Goal: Register for event/course

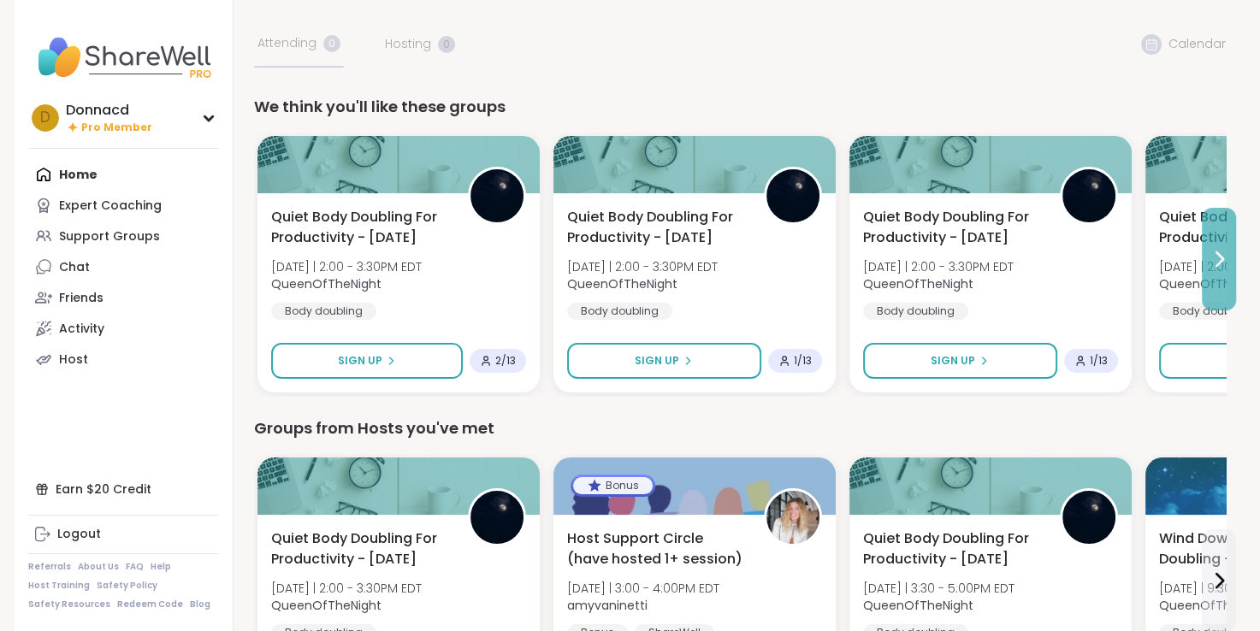
click at [1220, 259] on icon at bounding box center [1219, 259] width 7 height 14
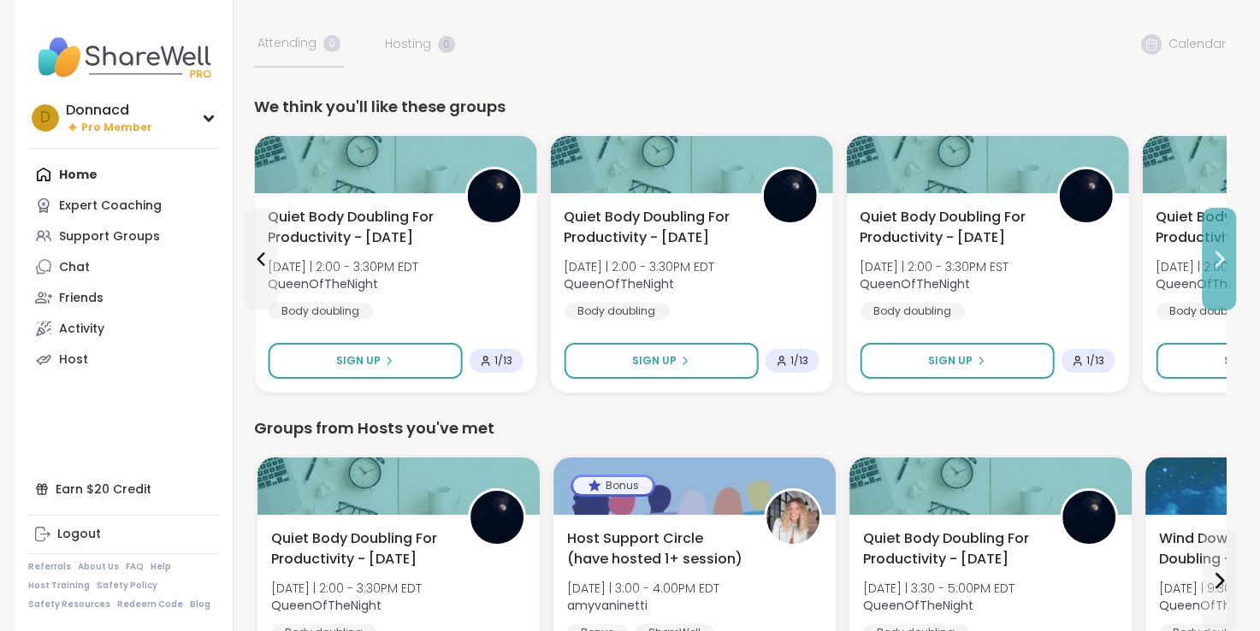
click at [1220, 259] on icon at bounding box center [1219, 259] width 7 height 14
click at [1221, 254] on icon at bounding box center [1218, 259] width 21 height 21
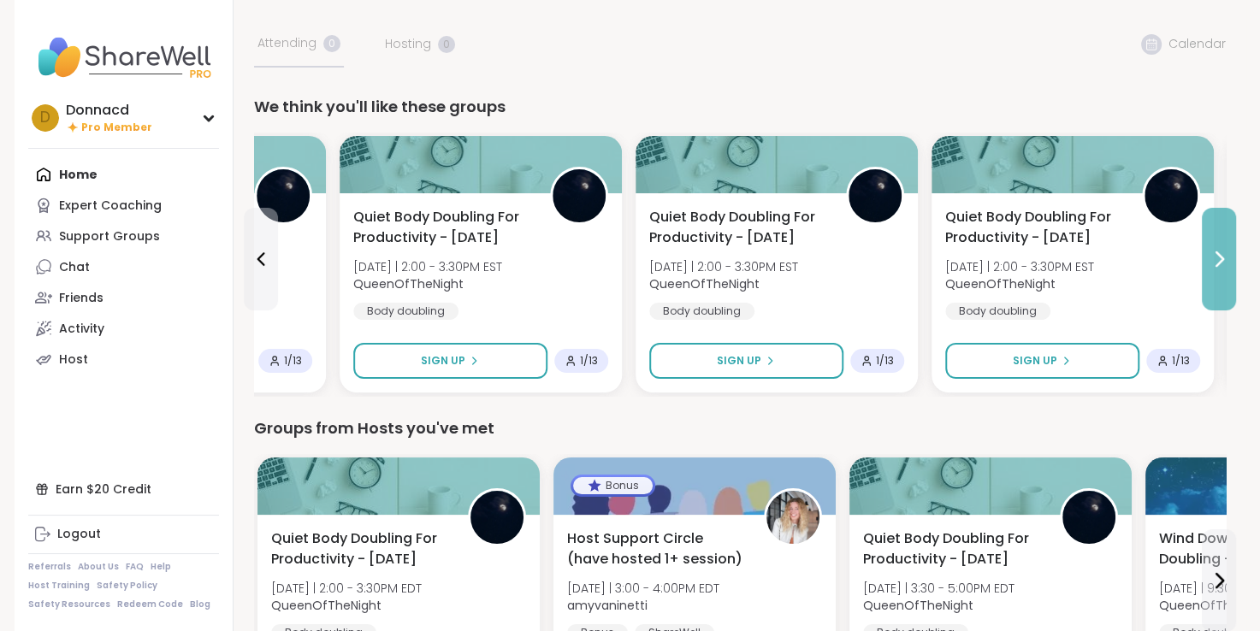
click at [1221, 254] on icon at bounding box center [1218, 259] width 21 height 21
click at [1220, 255] on icon at bounding box center [1218, 259] width 21 height 21
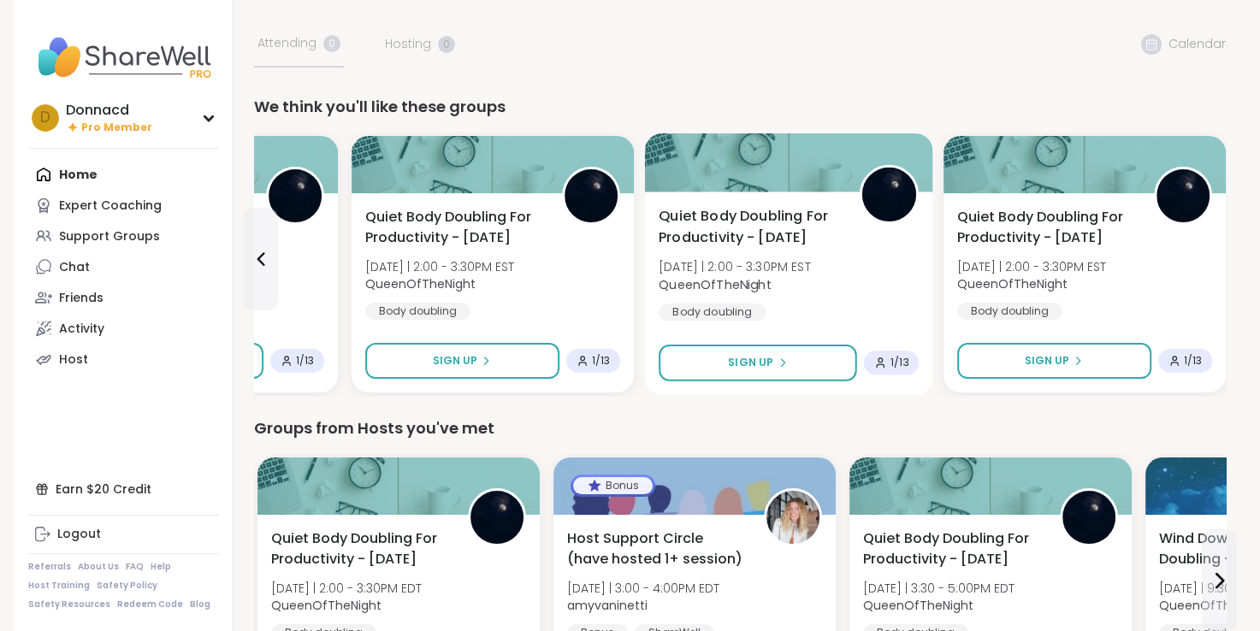
click at [1220, 255] on div "Quiet Body Doubling For Productivity - [DATE] [DATE] | 2:00 - 3:30PM EST QueenO…" at bounding box center [1084, 292] width 282 height 199
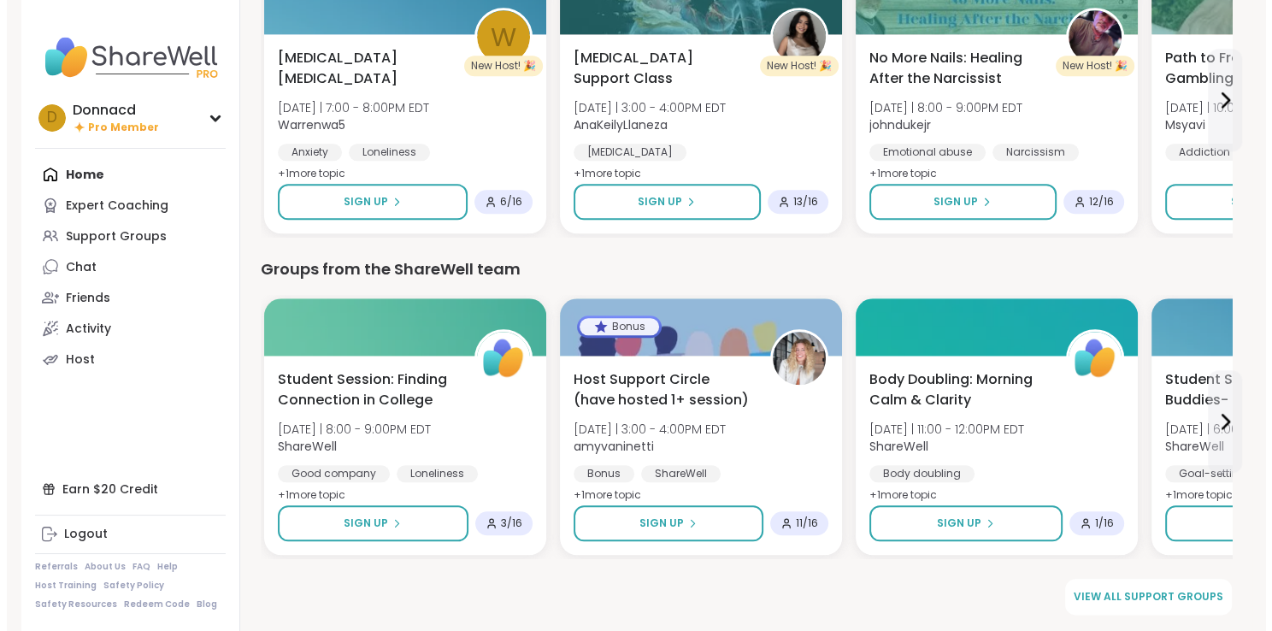
scroll to position [1681, 0]
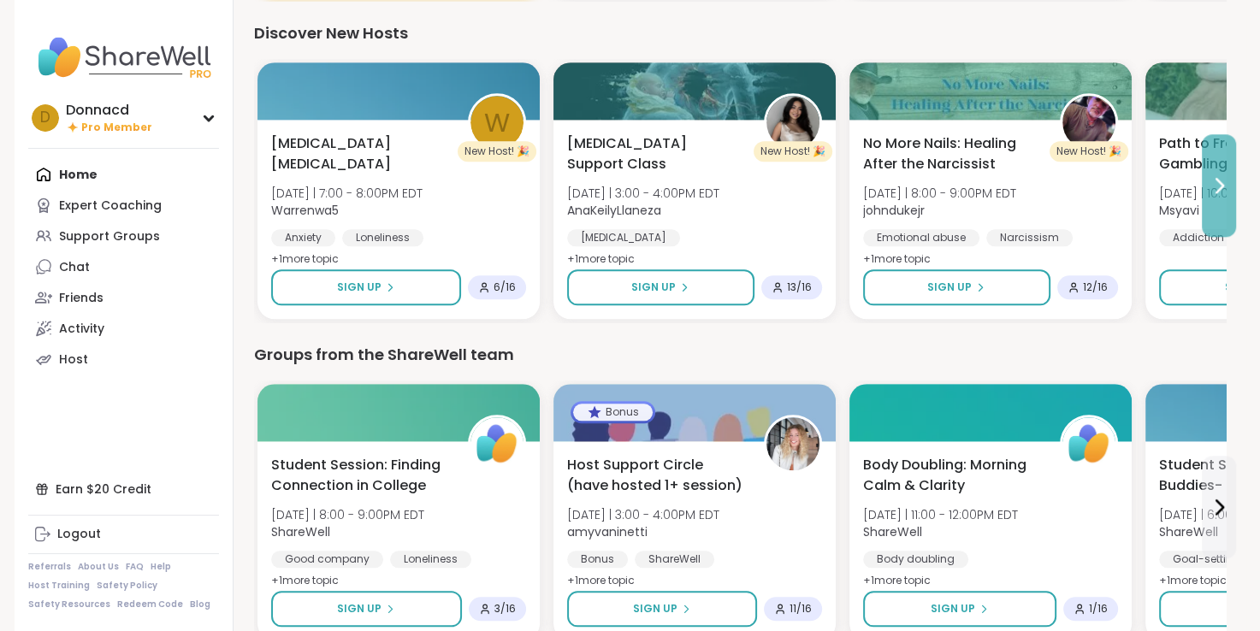
click at [1215, 186] on icon at bounding box center [1218, 185] width 21 height 21
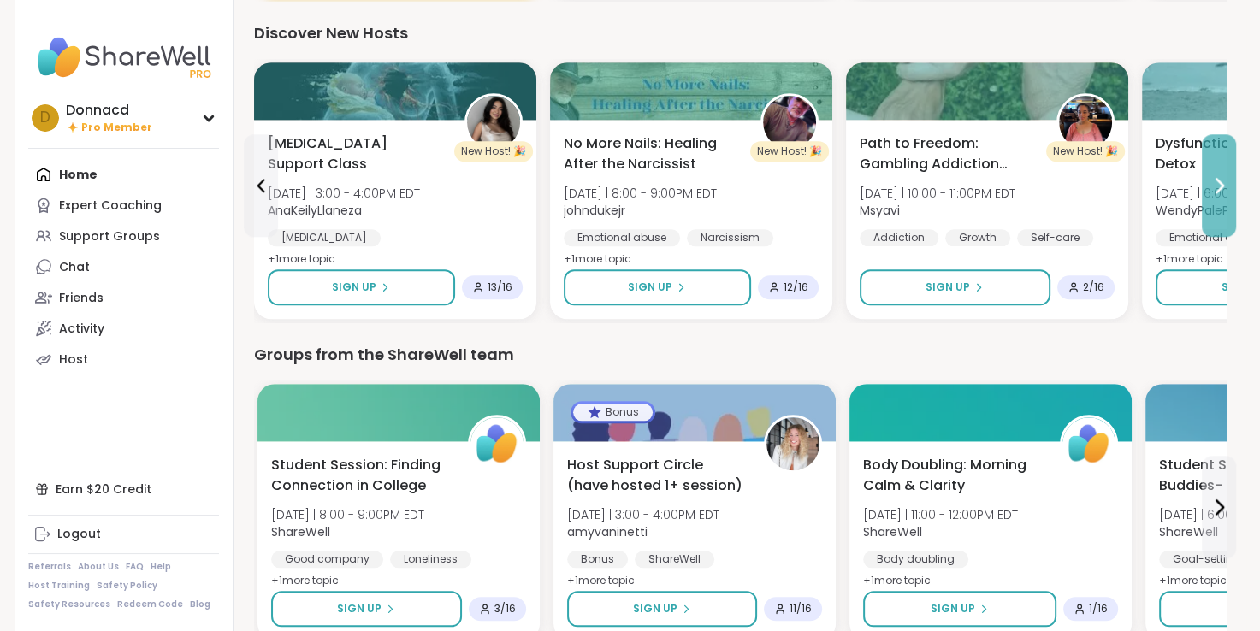
click at [1215, 186] on icon at bounding box center [1218, 185] width 21 height 21
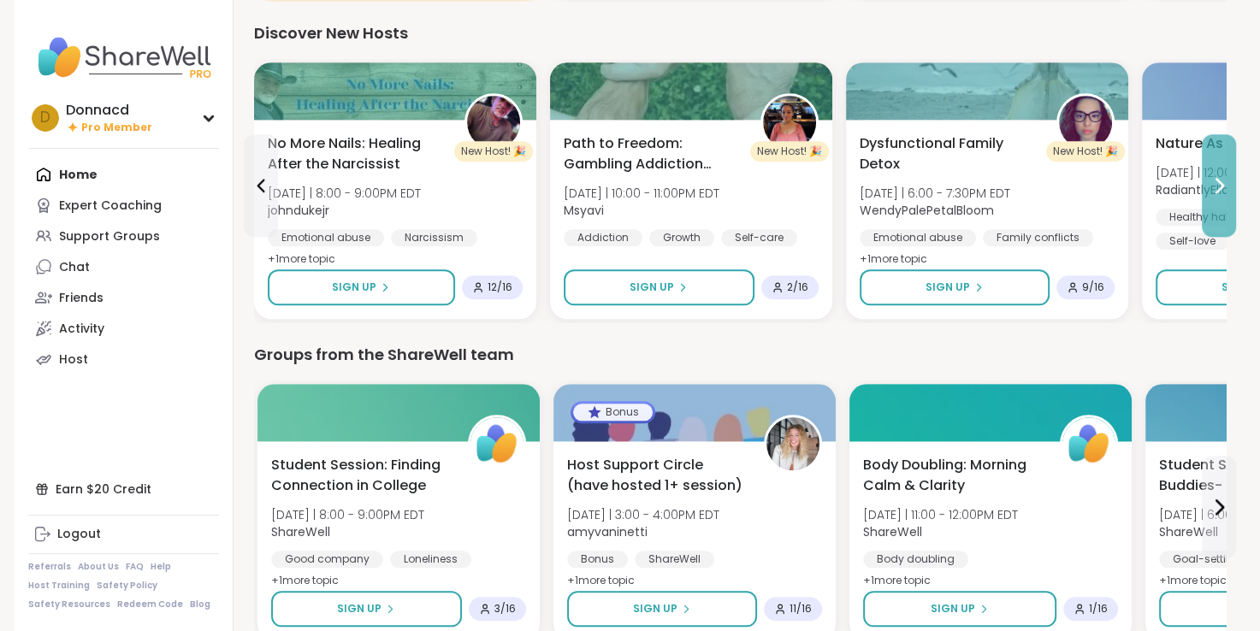
click at [1215, 186] on icon at bounding box center [1218, 185] width 21 height 21
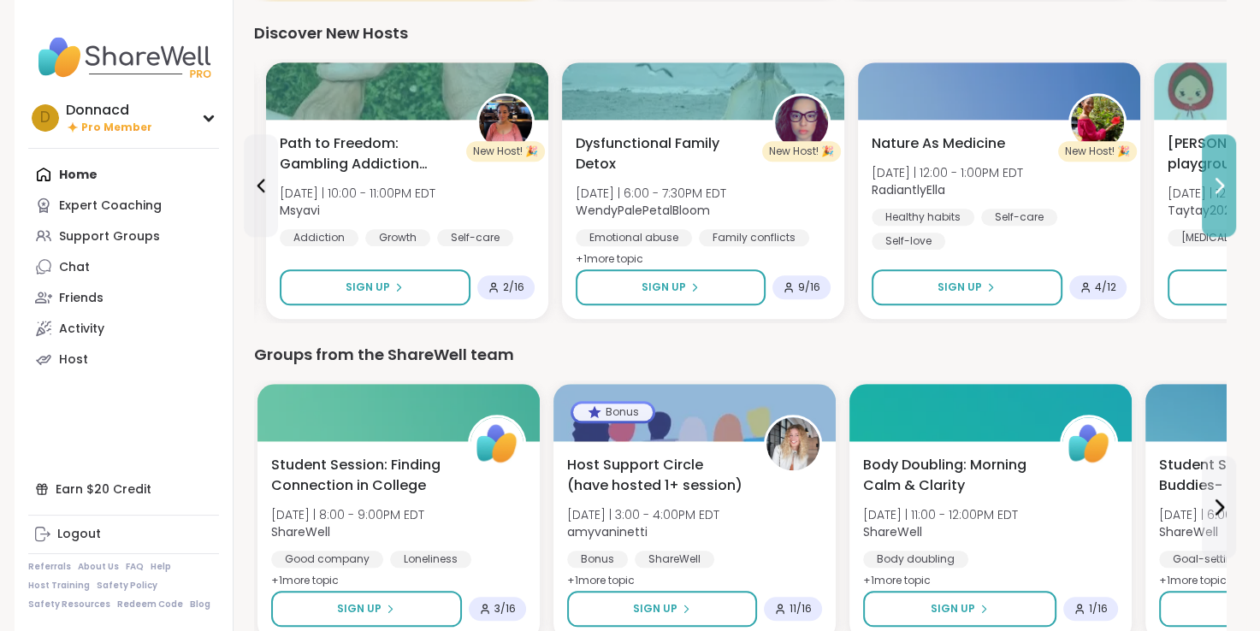
click at [1215, 186] on icon at bounding box center [1218, 185] width 21 height 21
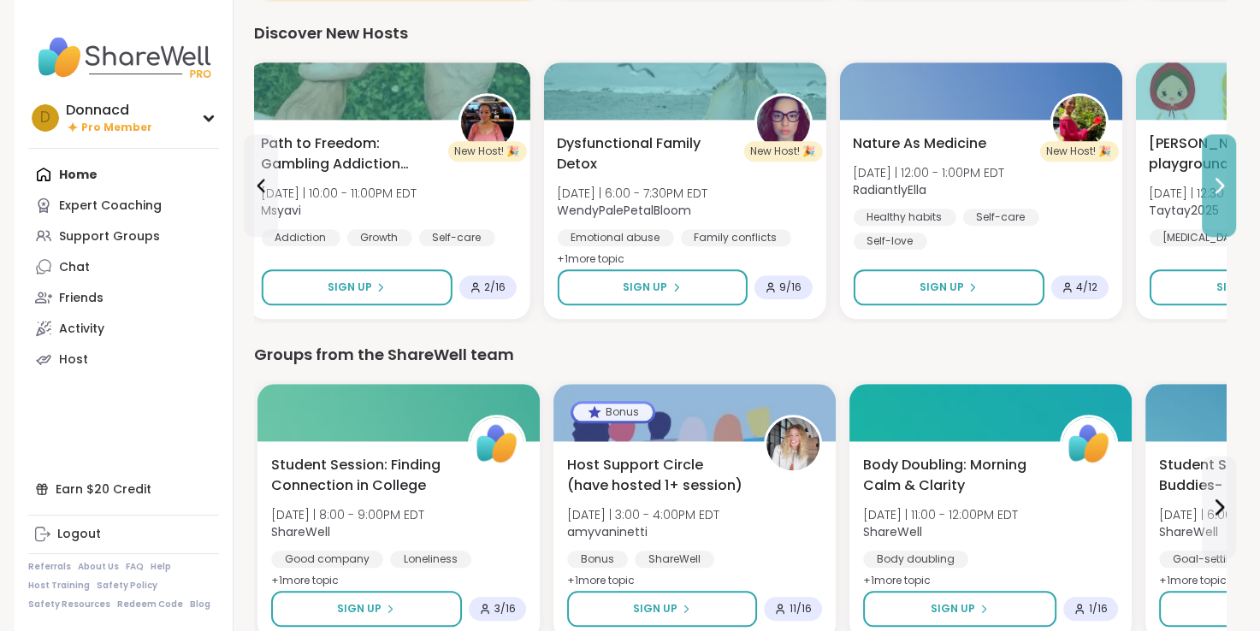
click at [1215, 186] on icon at bounding box center [1218, 185] width 21 height 21
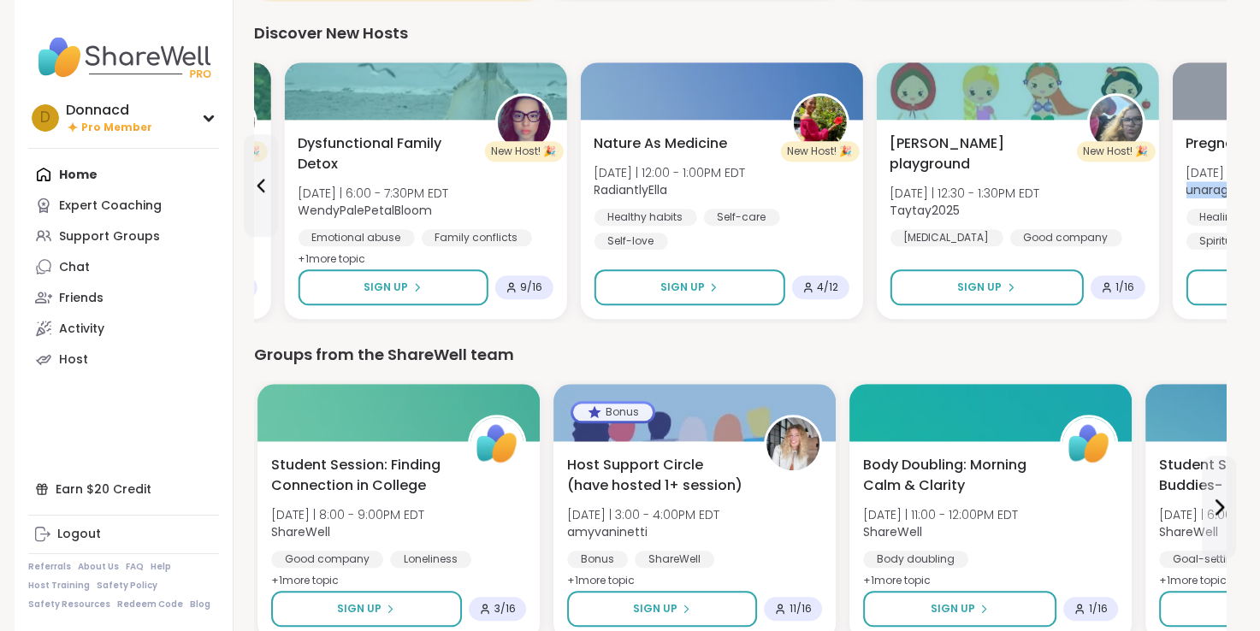
click at [1215, 186] on b "unaragland" at bounding box center [1219, 189] width 68 height 17
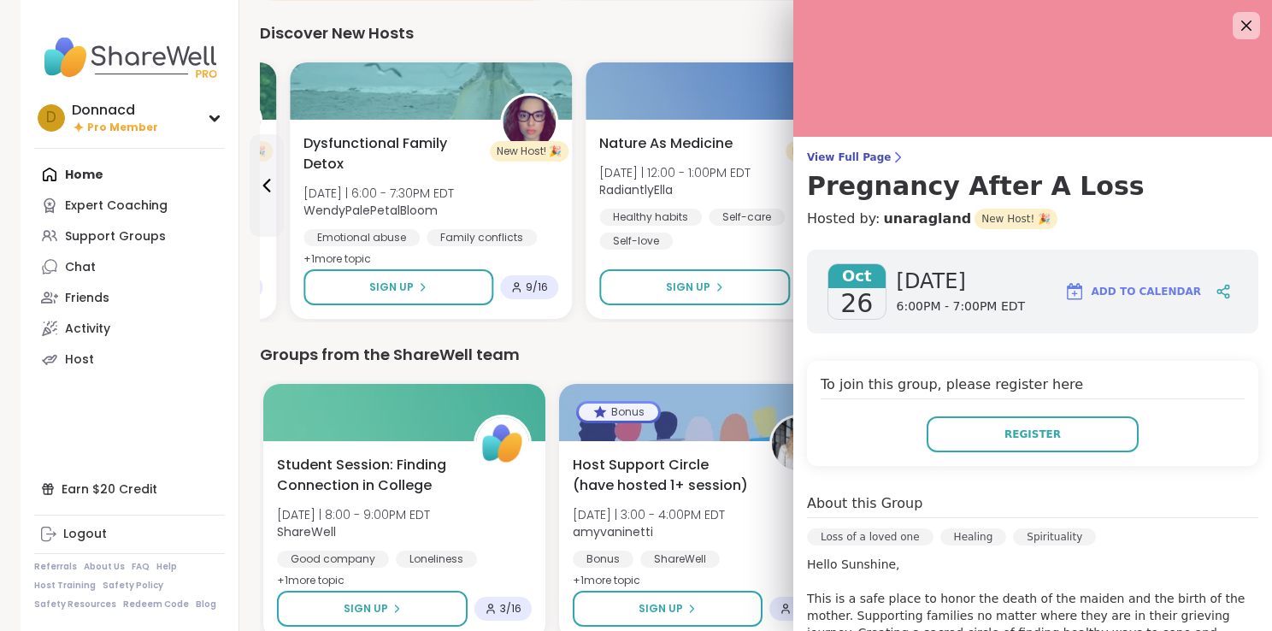
click at [684, 38] on div "Discover New Hosts" at bounding box center [745, 33] width 971 height 24
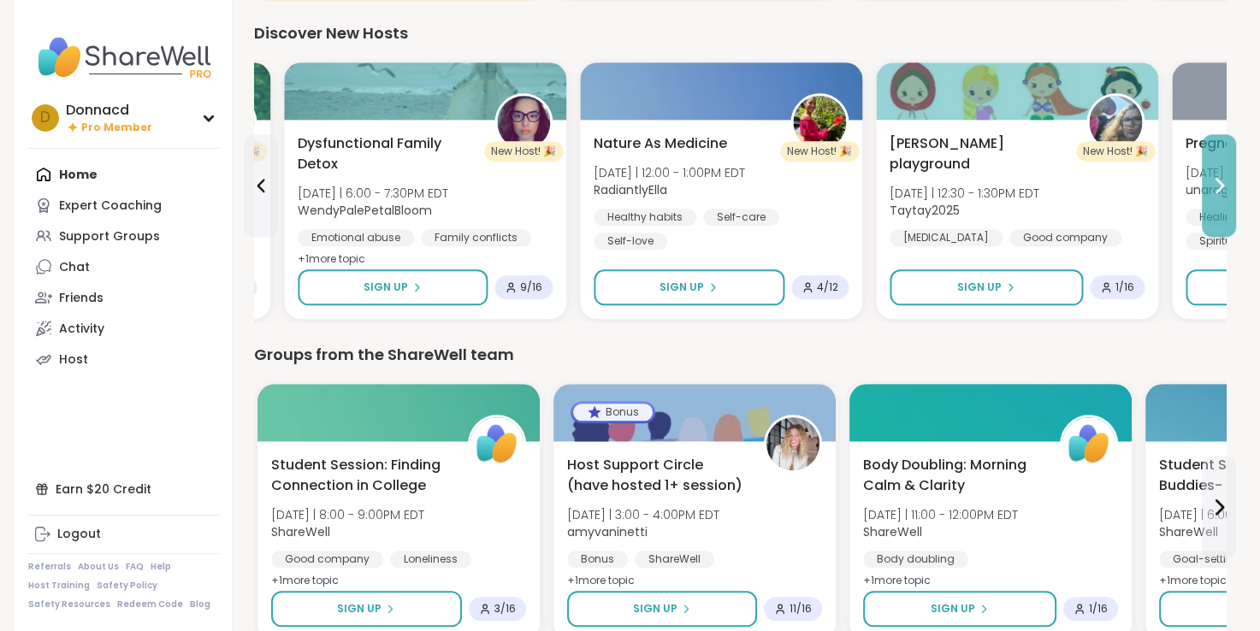
click at [1215, 181] on icon at bounding box center [1218, 185] width 21 height 21
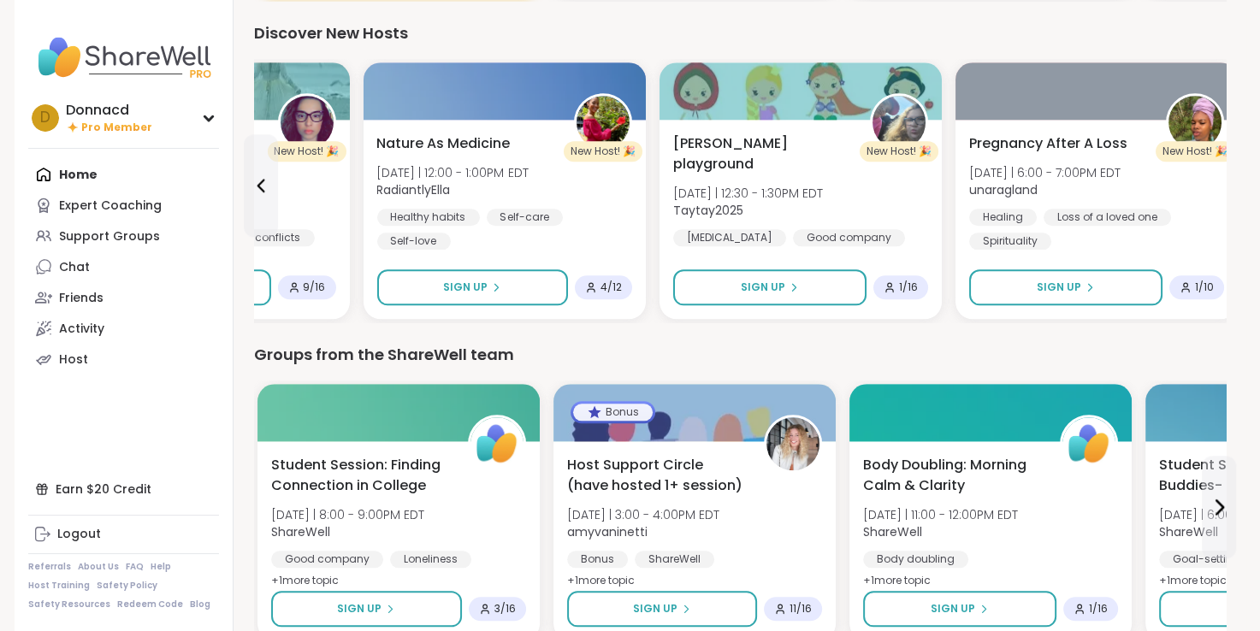
click at [1215, 181] on div "Pregnancy After A Loss [DATE] | 6:00 - 7:00PM EDT unaragland Healing Loss of a …" at bounding box center [1095, 191] width 255 height 116
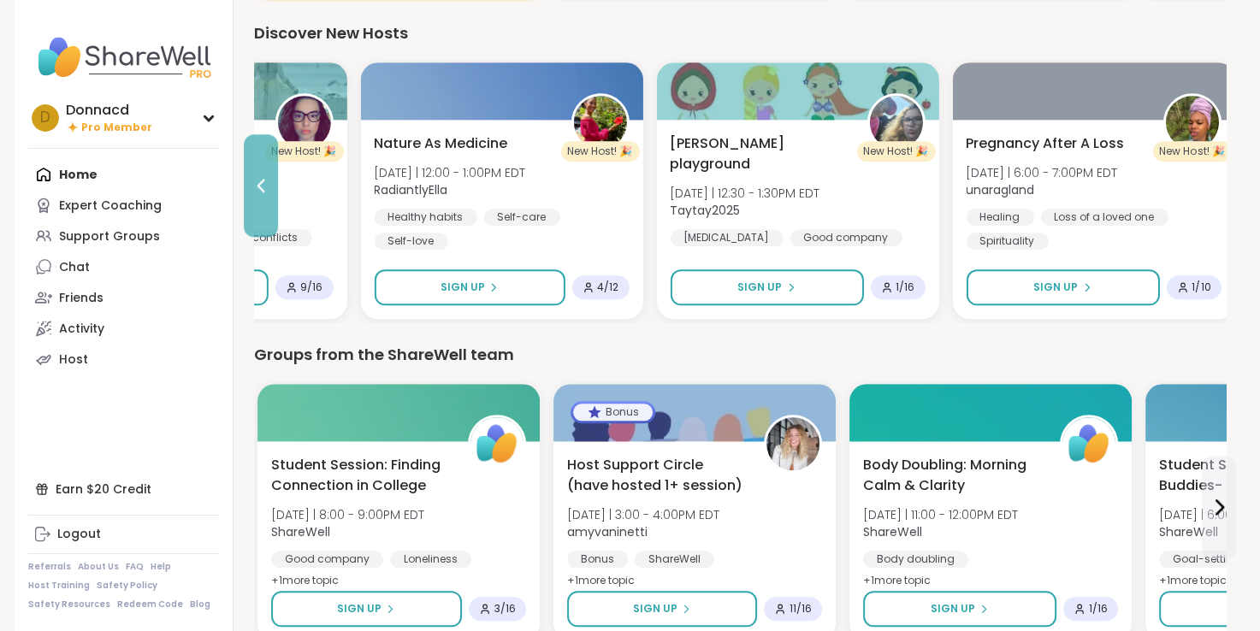
click at [257, 190] on icon at bounding box center [261, 185] width 21 height 21
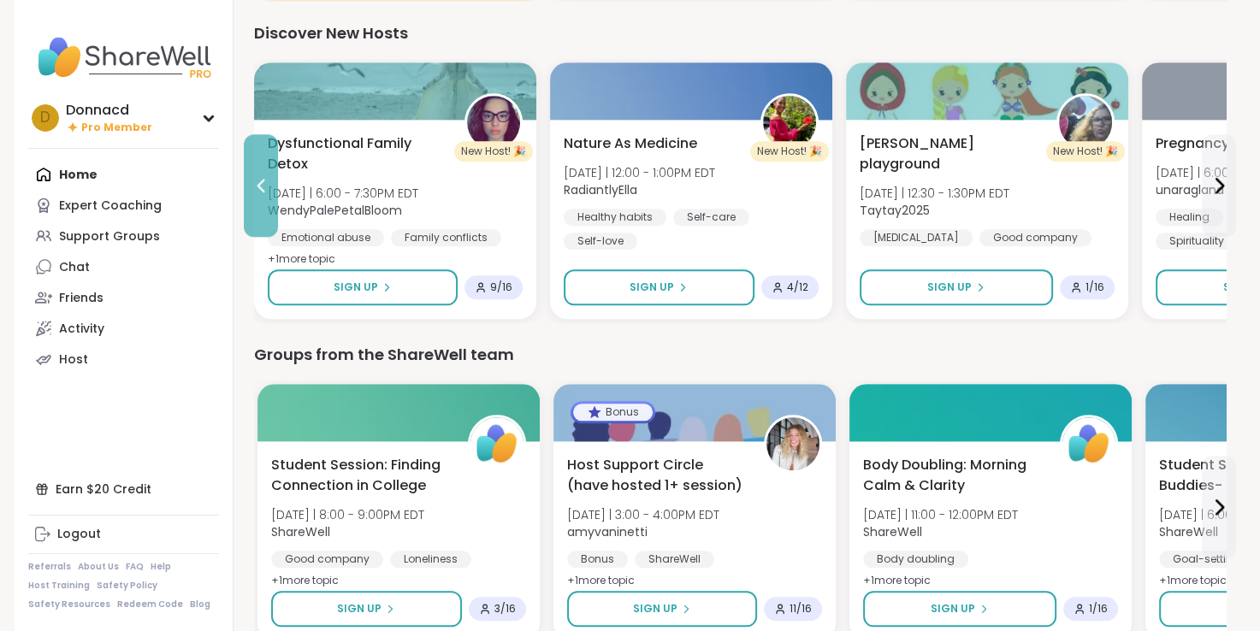
click at [257, 190] on icon at bounding box center [261, 185] width 21 height 21
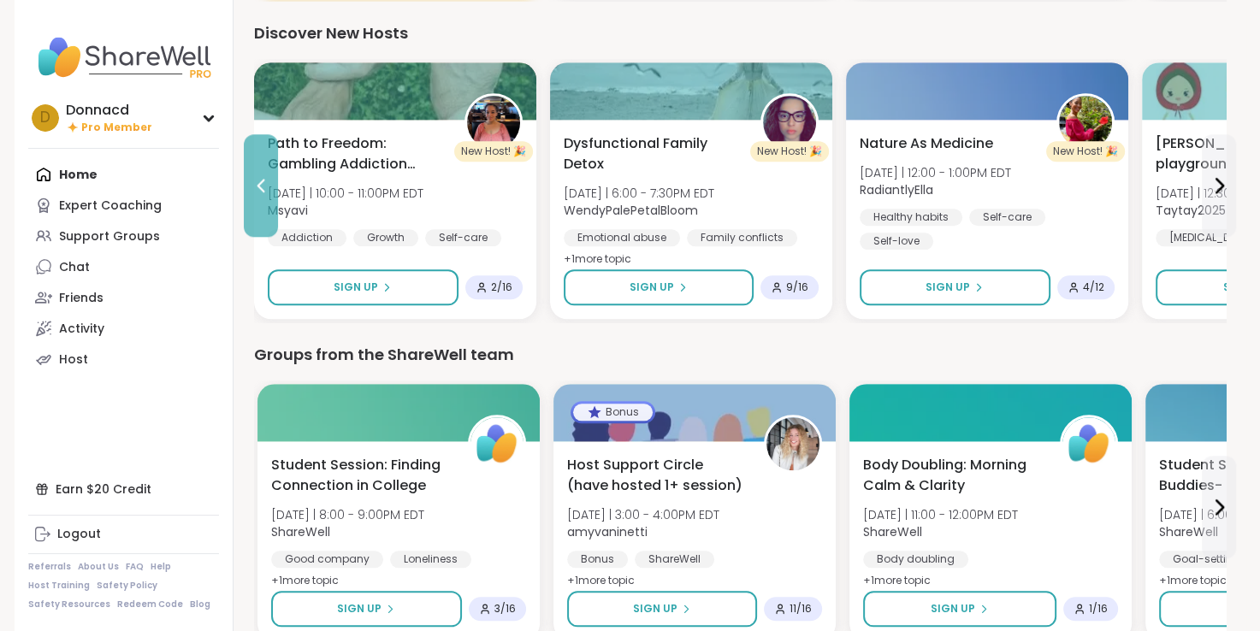
click at [257, 190] on icon at bounding box center [261, 185] width 21 height 21
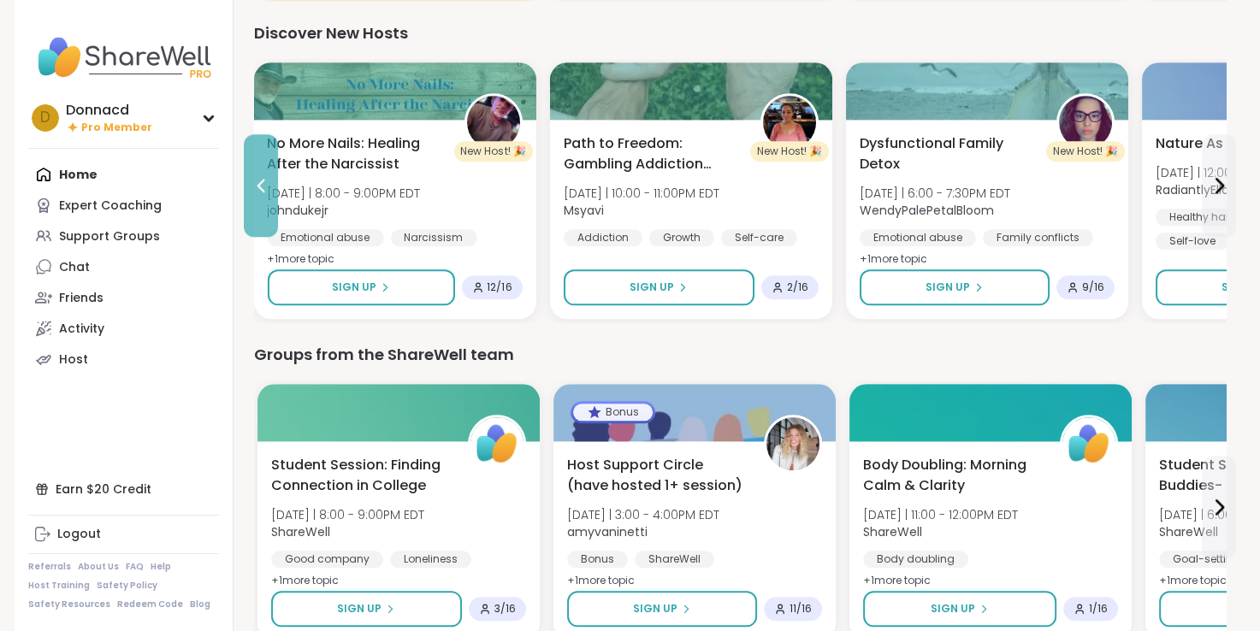
click at [257, 190] on icon at bounding box center [261, 185] width 21 height 21
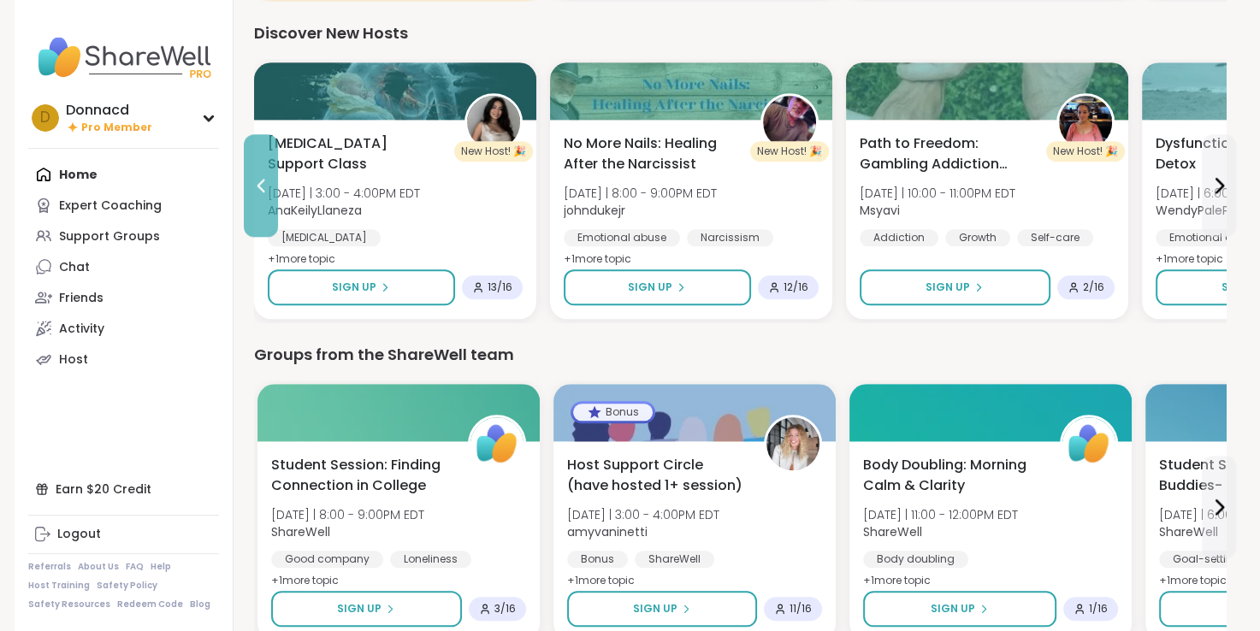
click at [257, 190] on icon at bounding box center [261, 185] width 21 height 21
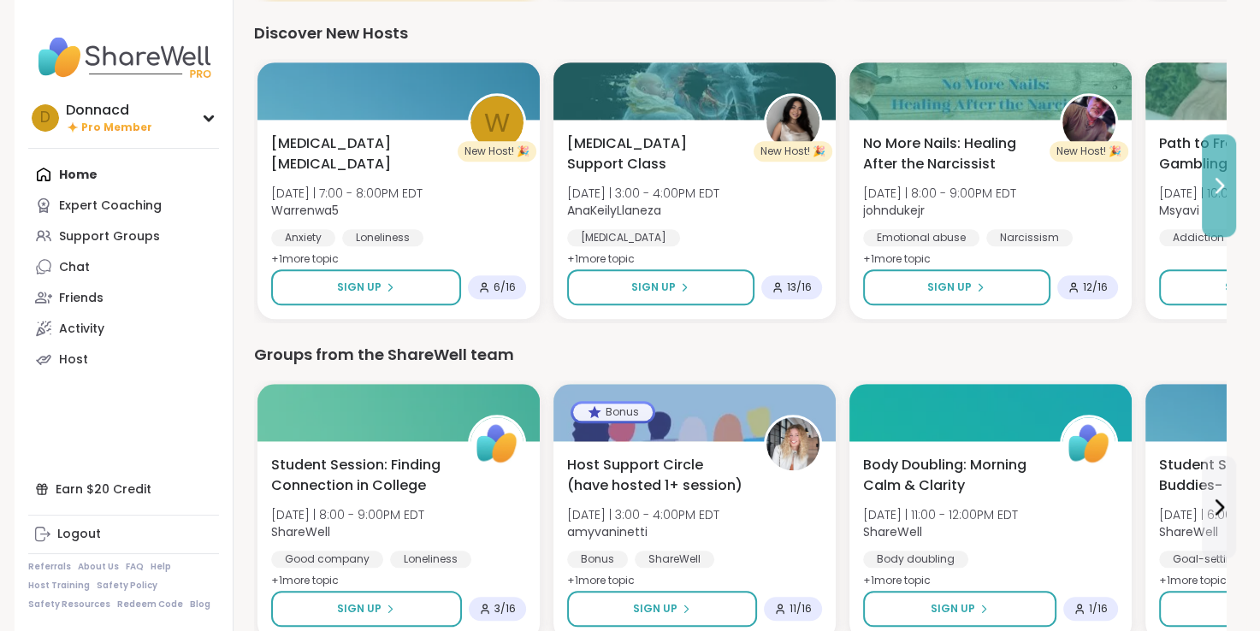
click at [1223, 191] on icon at bounding box center [1218, 185] width 21 height 21
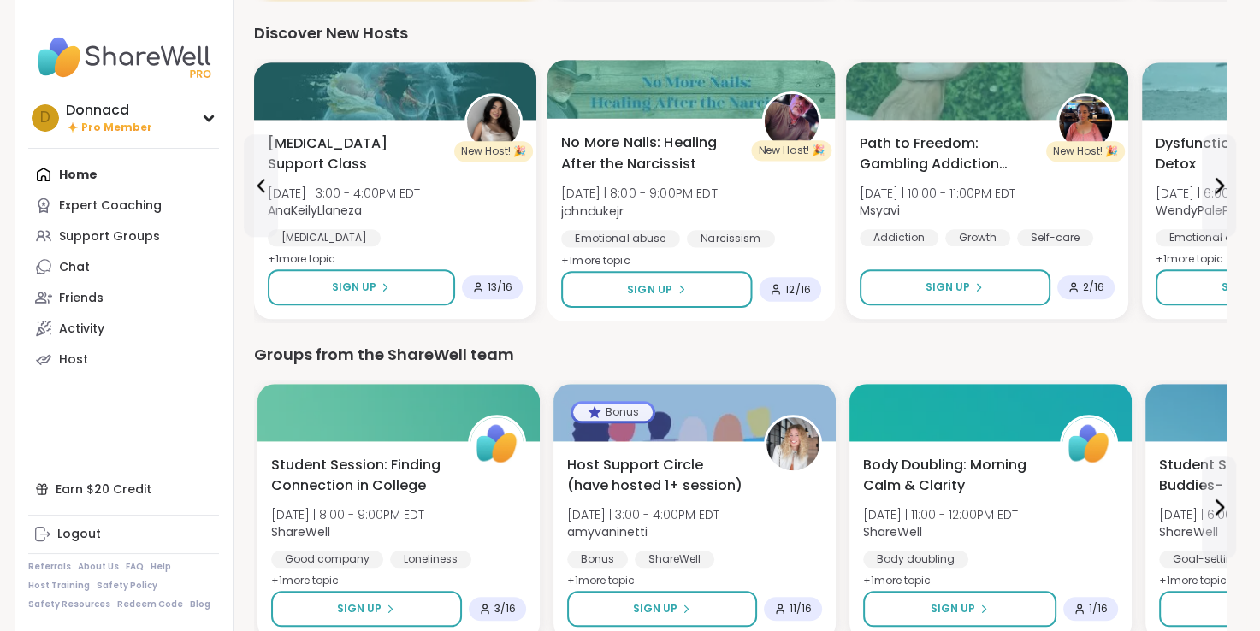
click at [694, 143] on span "No More Nails: Healing After the Narcissist" at bounding box center [651, 154] width 181 height 42
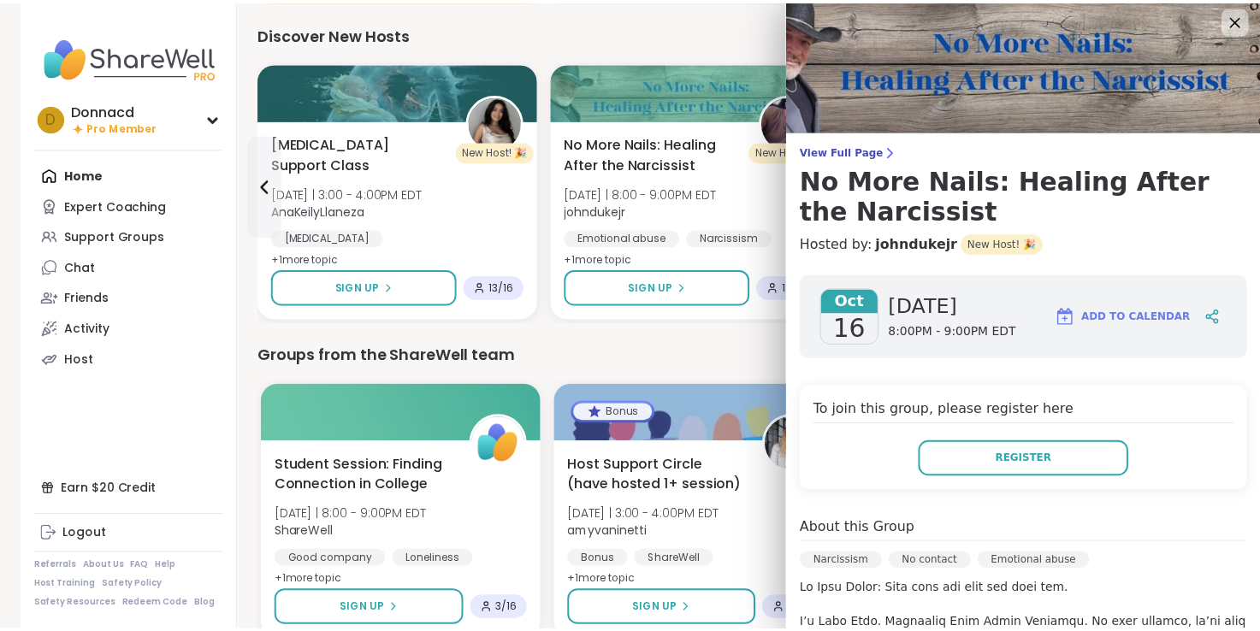
scroll to position [0, 0]
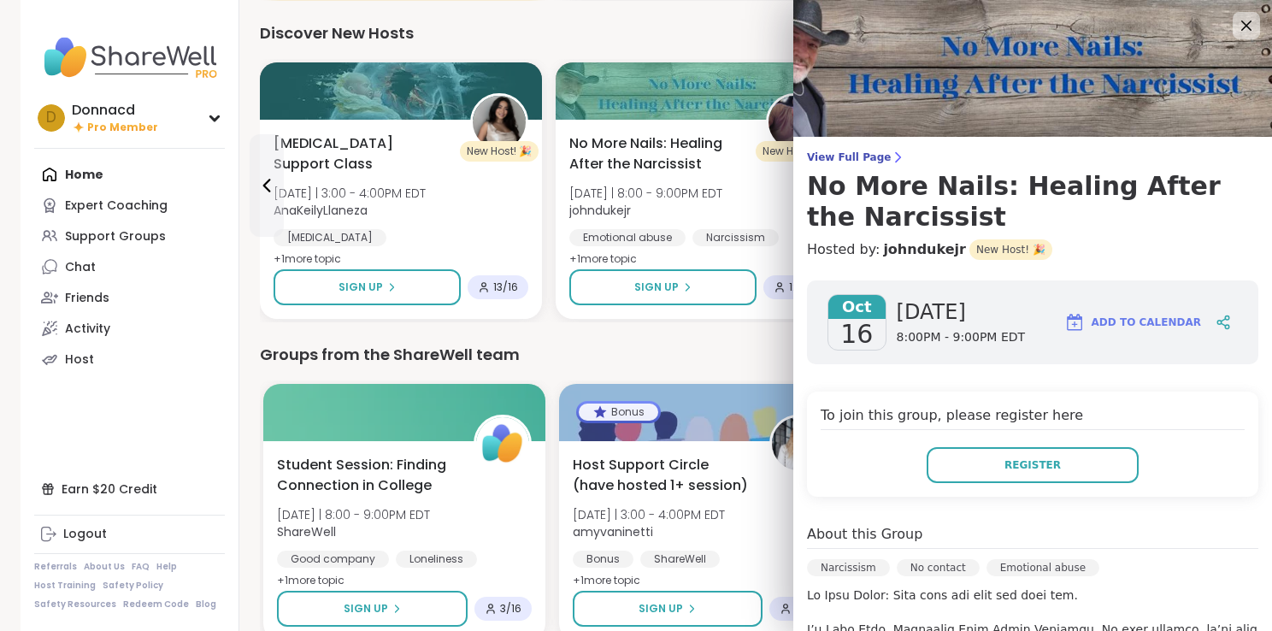
click at [1023, 83] on img at bounding box center [1033, 68] width 479 height 137
click at [834, 158] on span "View Full Page" at bounding box center [1033, 158] width 452 height 14
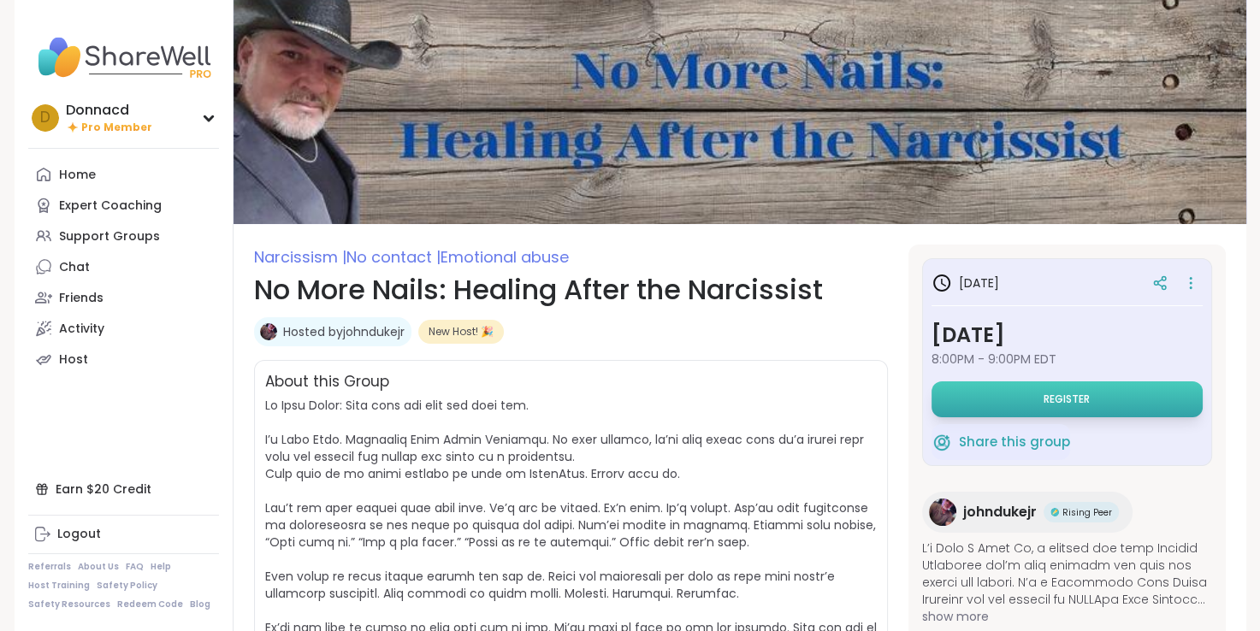
click at [1014, 393] on button "Register" at bounding box center [1066, 399] width 271 height 36
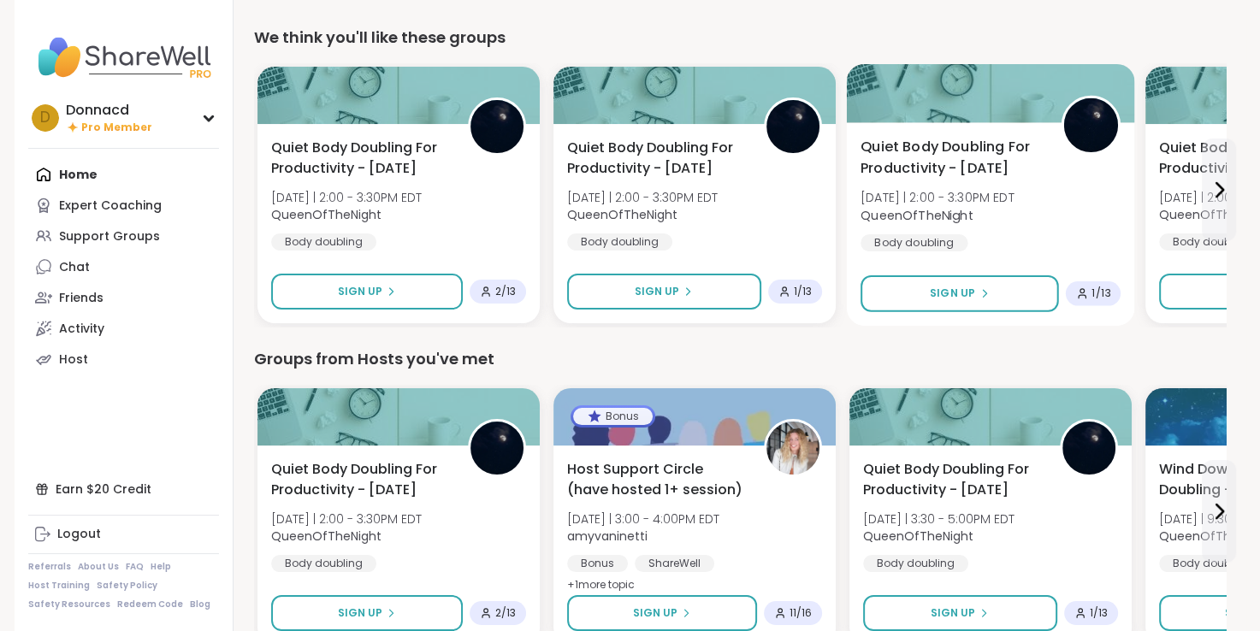
scroll to position [257, 0]
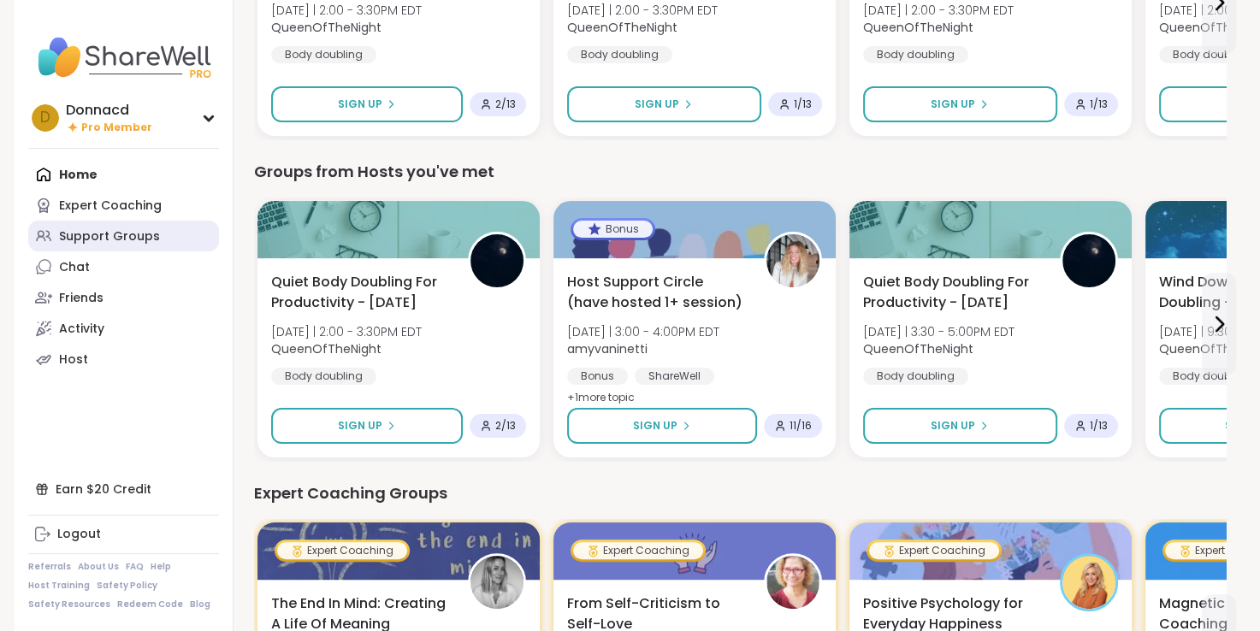
click at [99, 233] on div "Support Groups" at bounding box center [109, 236] width 101 height 17
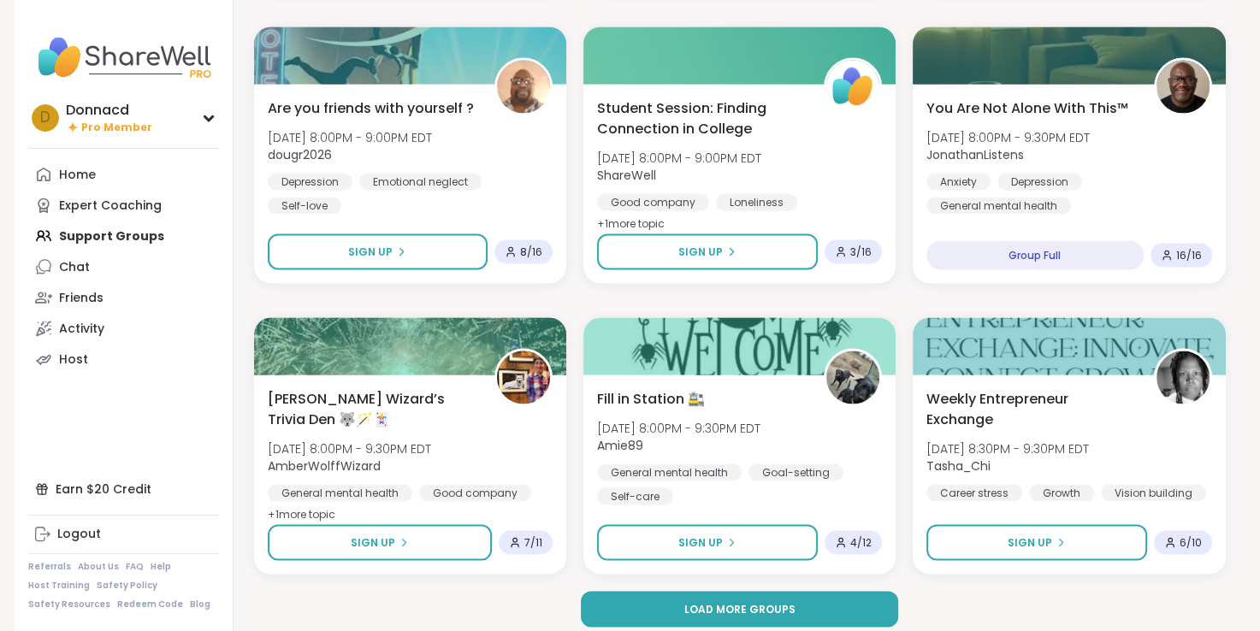
scroll to position [3113, 0]
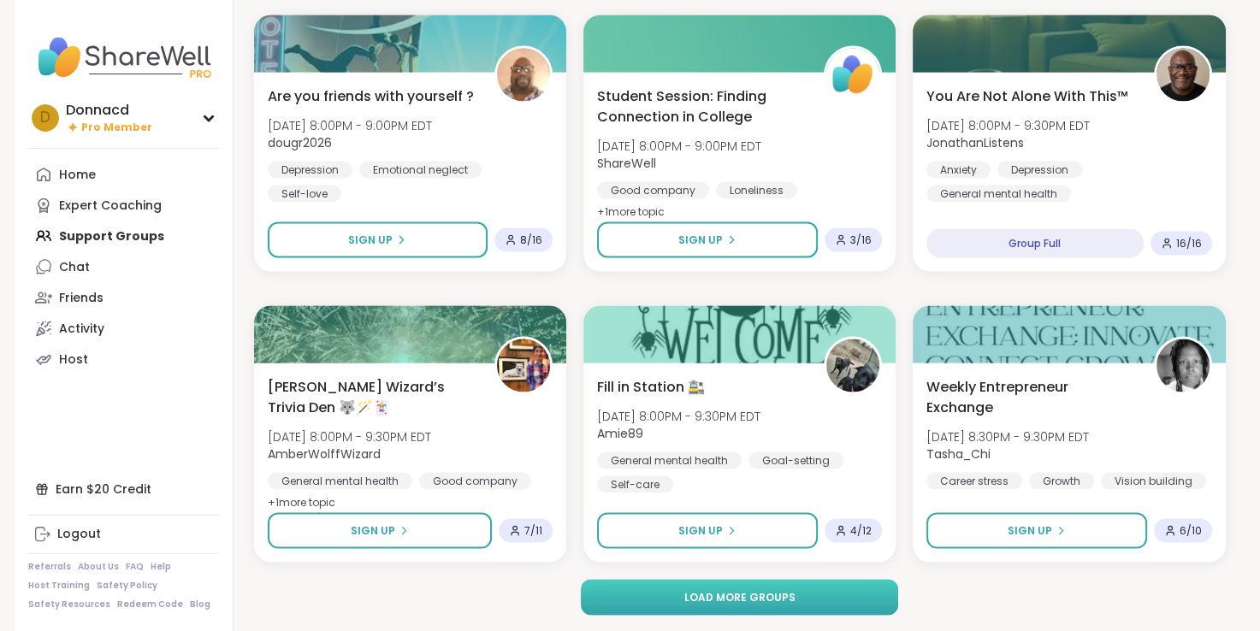
click at [701, 601] on span "Load more groups" at bounding box center [738, 596] width 111 height 15
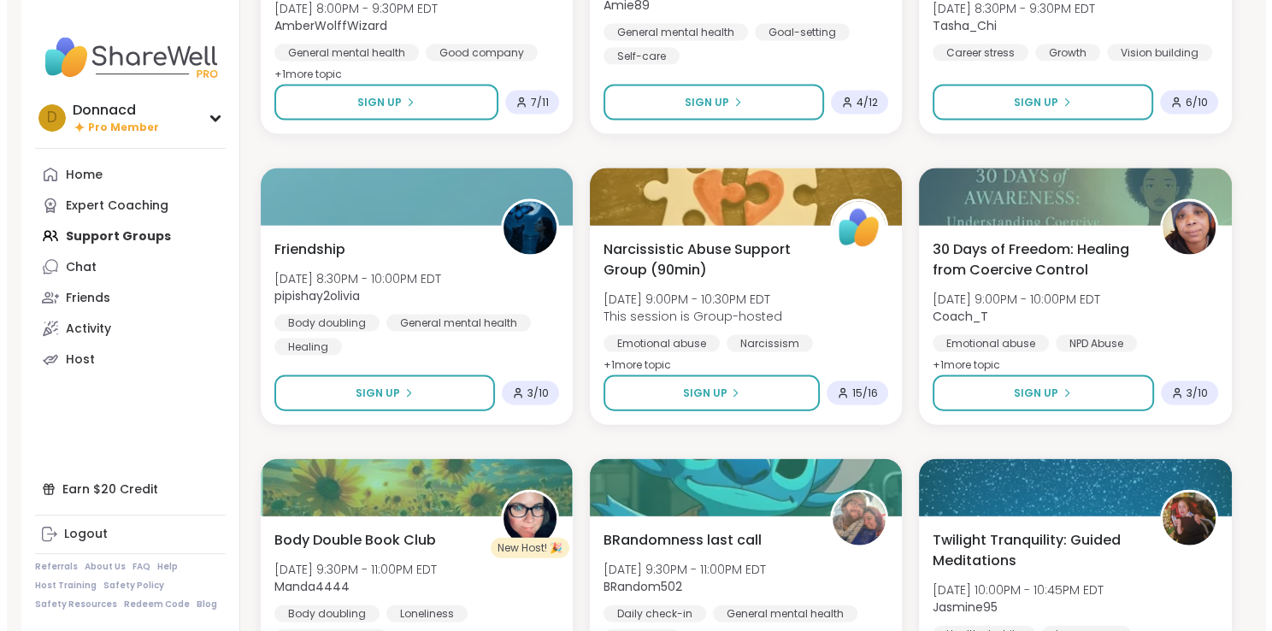
scroll to position [3626, 0]
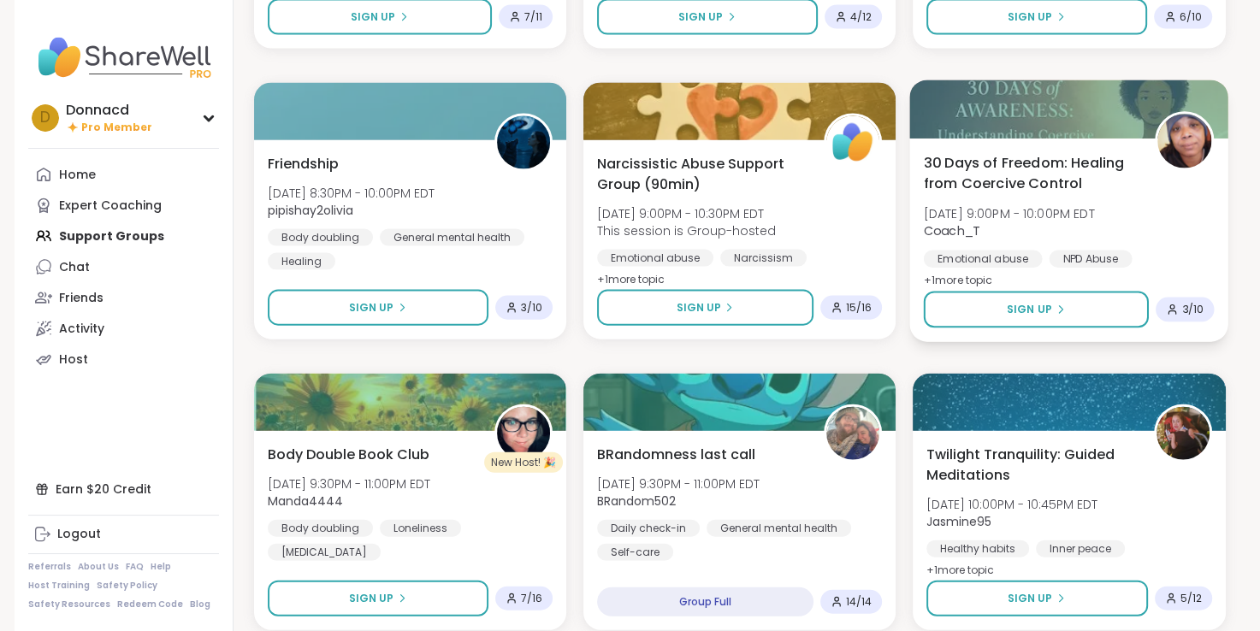
click at [974, 278] on span "+ 1 more topic" at bounding box center [958, 281] width 69 height 14
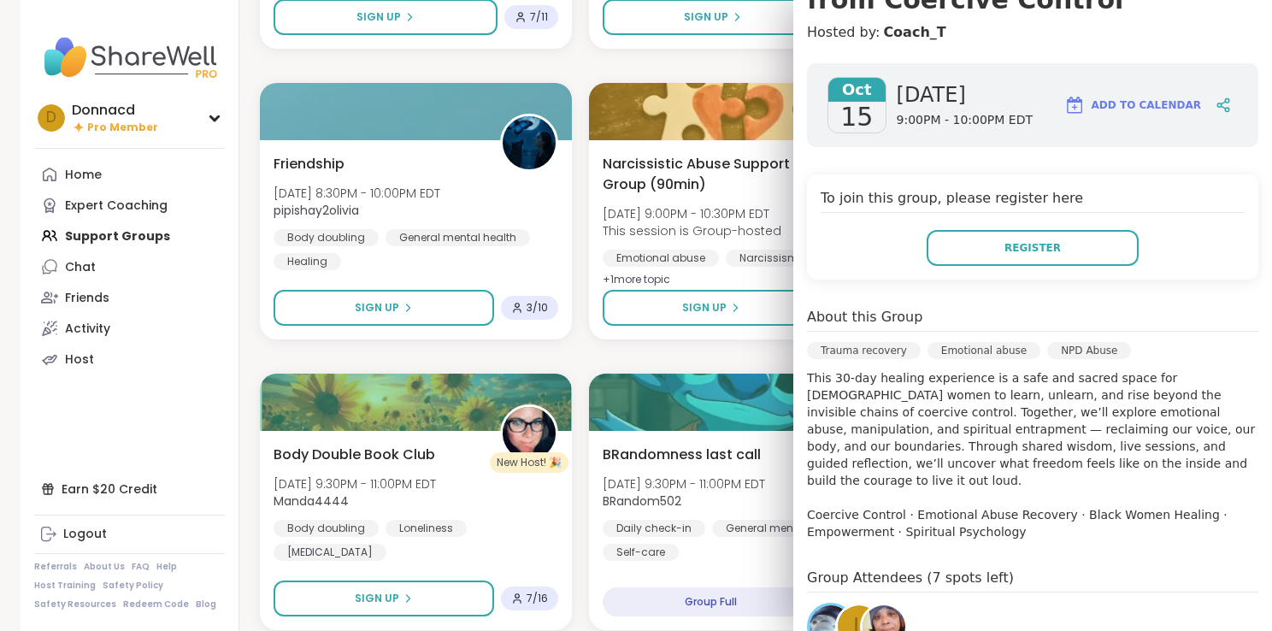
scroll to position [257, 0]
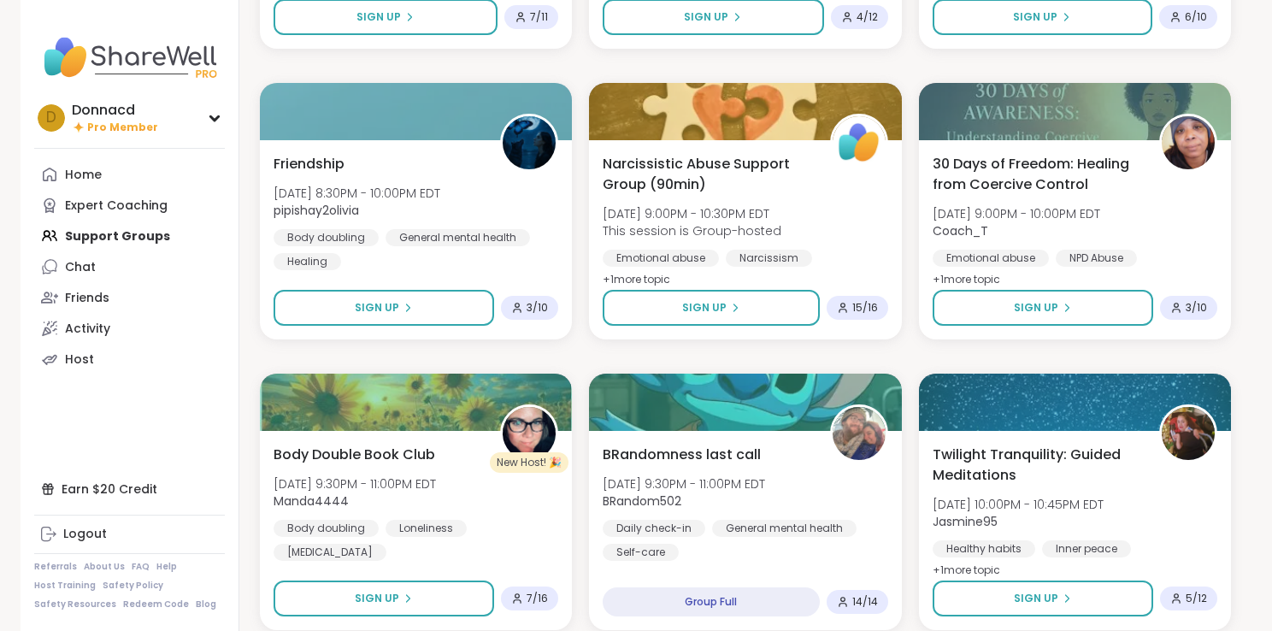
click at [566, 61] on div "[MEDICAL_DATA]: You are not alone [DATE] 1:30PM - 2:30PM EDT This session is Gr…" at bounding box center [745, 66] width 971 height 6944
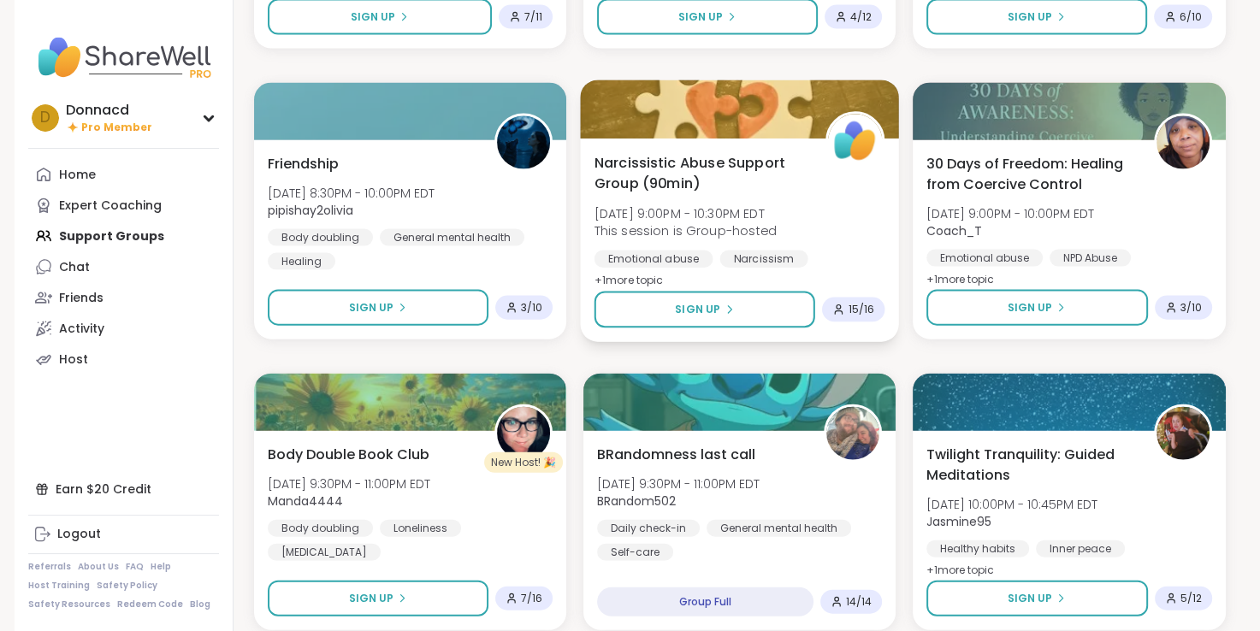
click at [702, 164] on span "Narcissistic Abuse Support Group (90min)" at bounding box center [699, 173] width 212 height 42
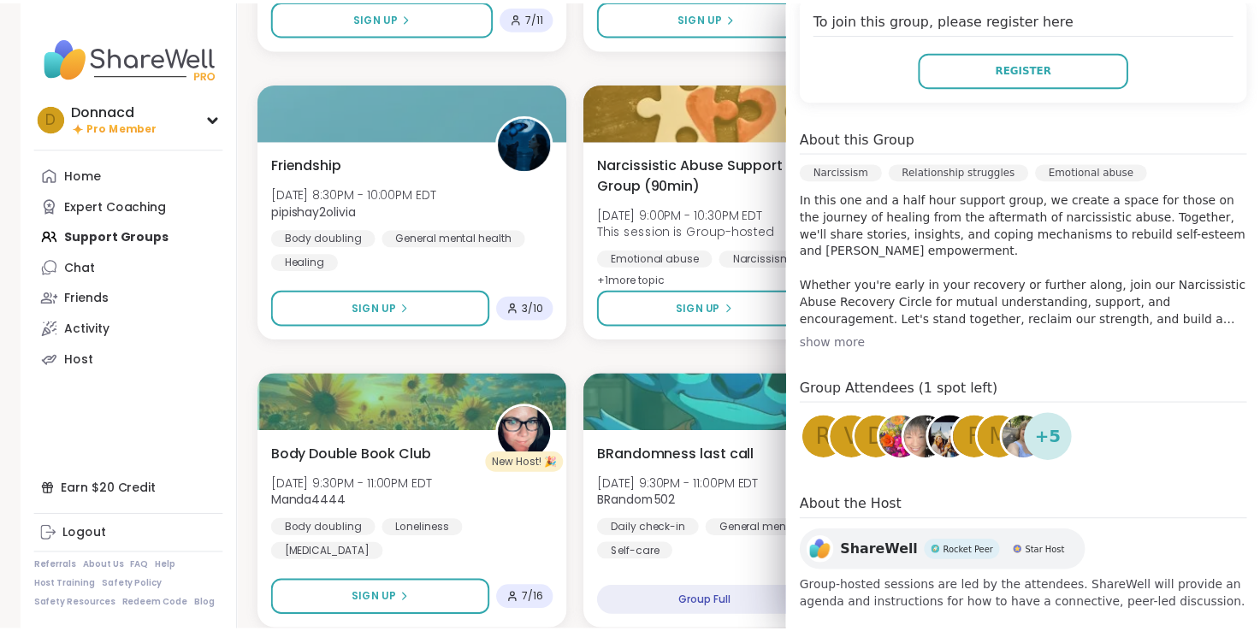
scroll to position [417, 0]
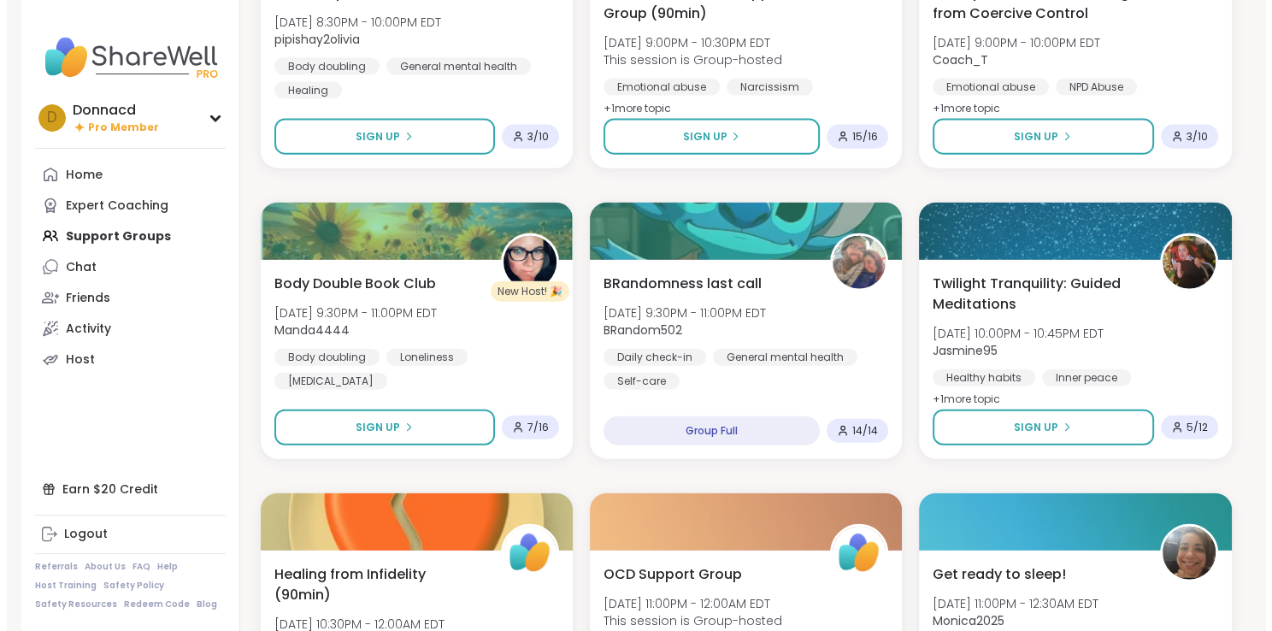
scroll to position [3882, 0]
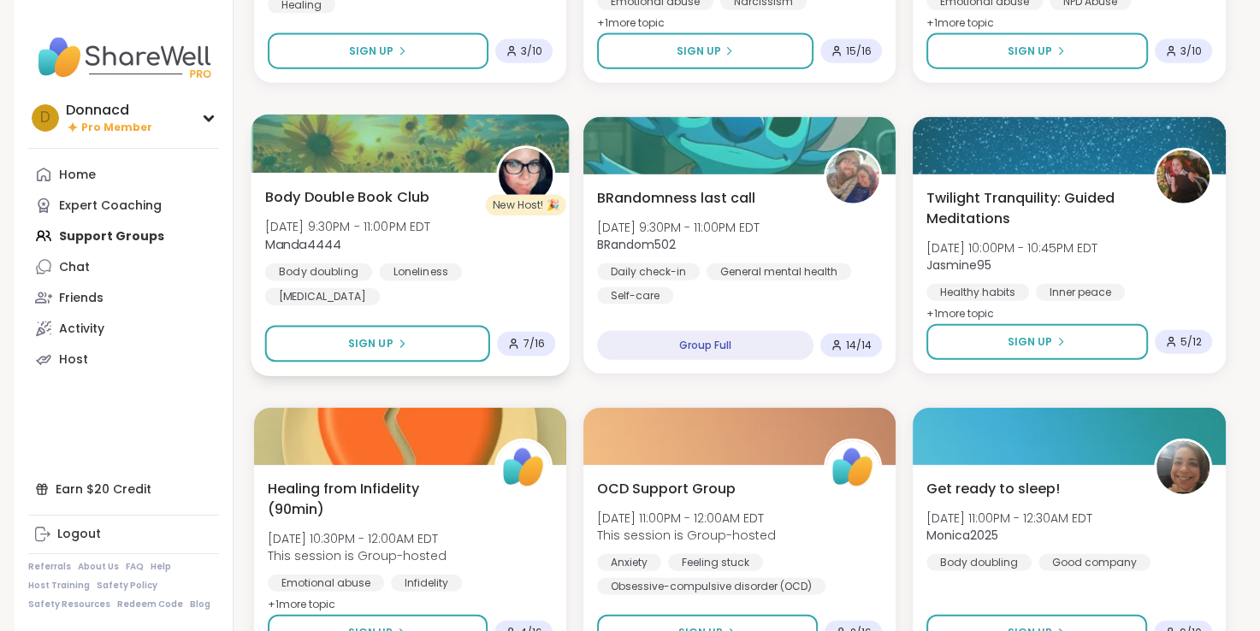
click at [281, 191] on span "Body Double Book Club" at bounding box center [346, 196] width 165 height 21
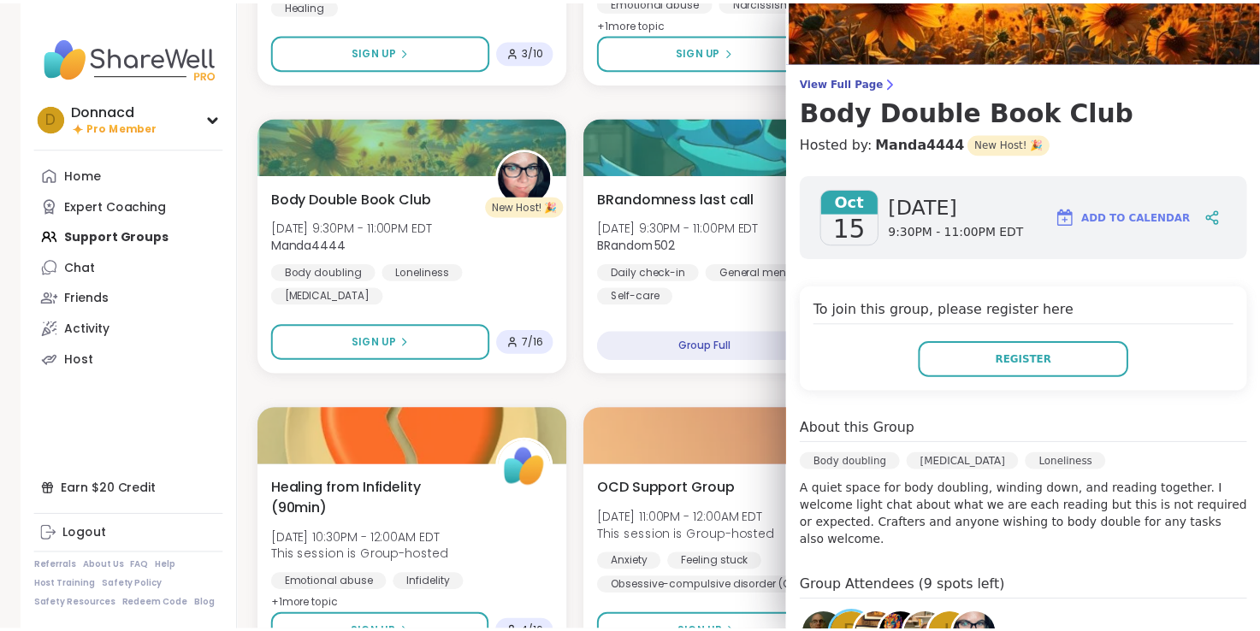
scroll to position [171, 0]
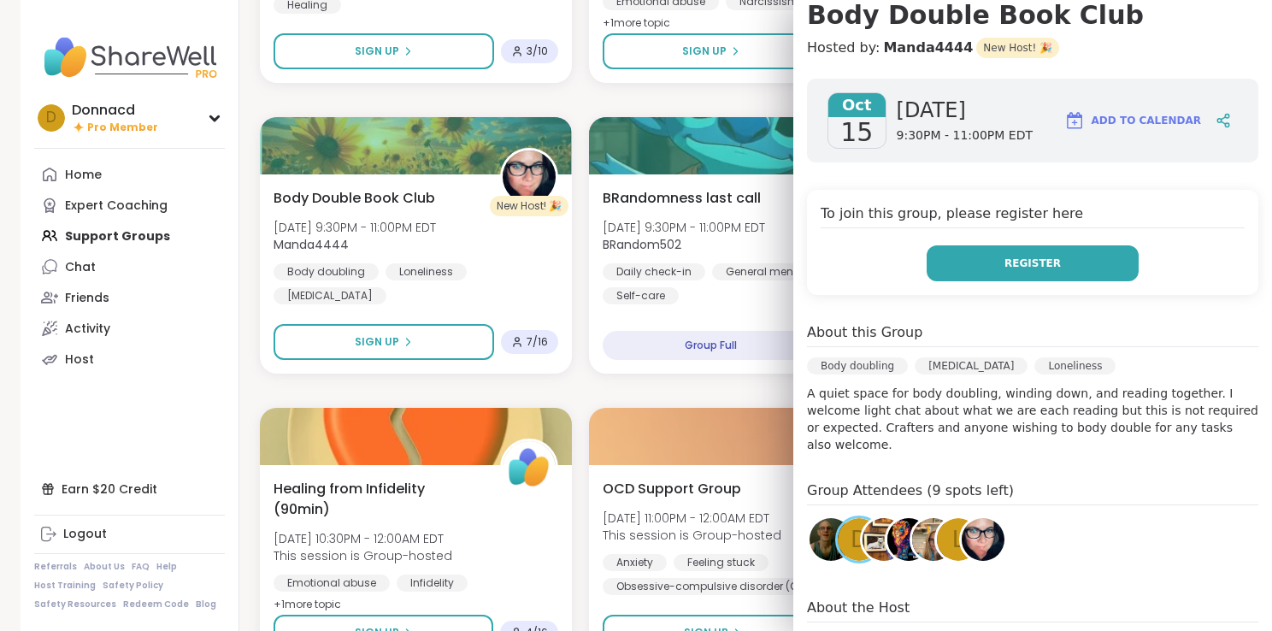
click at [1053, 265] on button "Register" at bounding box center [1033, 263] width 212 height 36
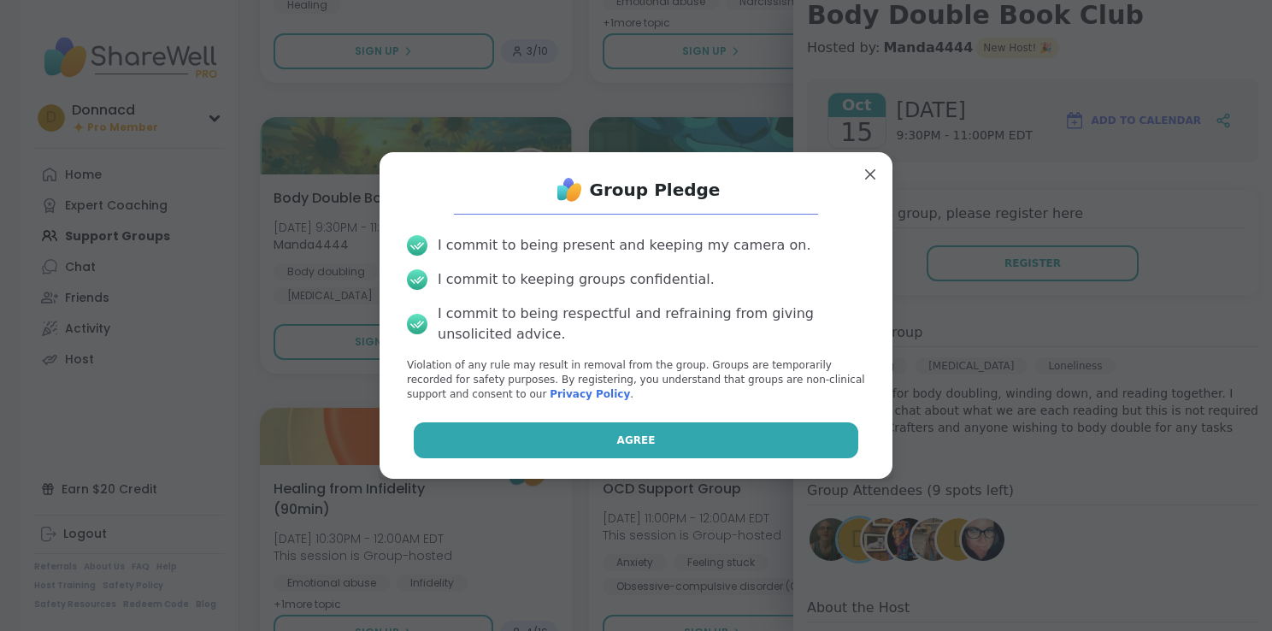
click at [648, 439] on button "Agree" at bounding box center [637, 440] width 446 height 36
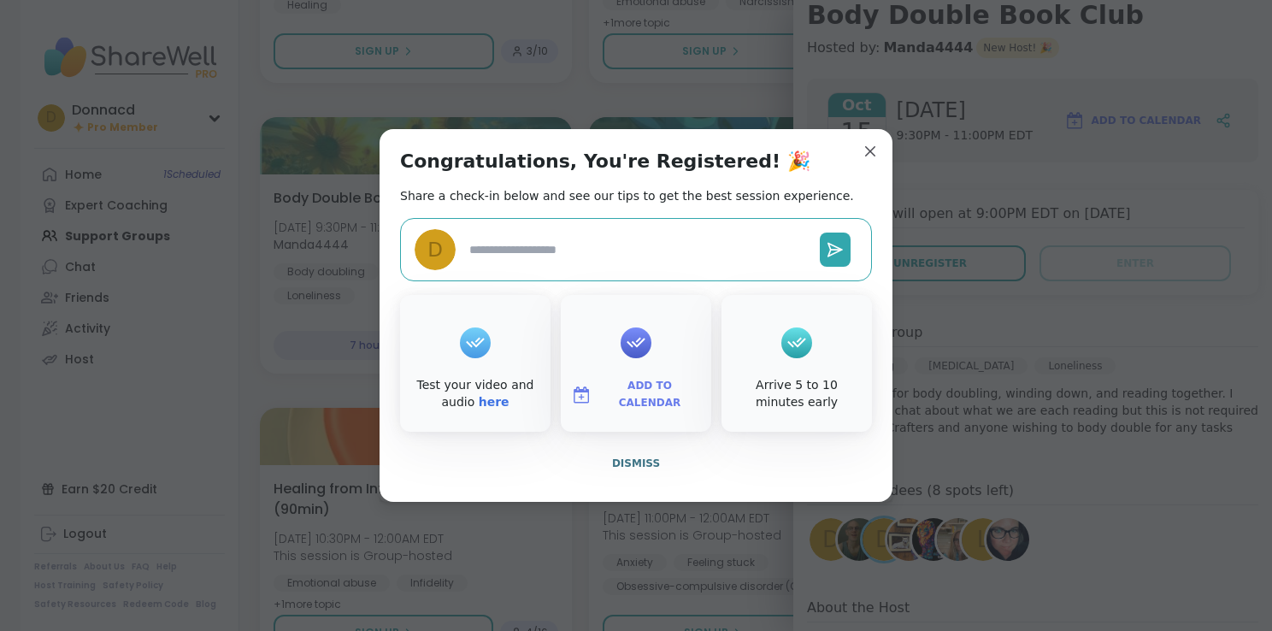
type textarea "*"
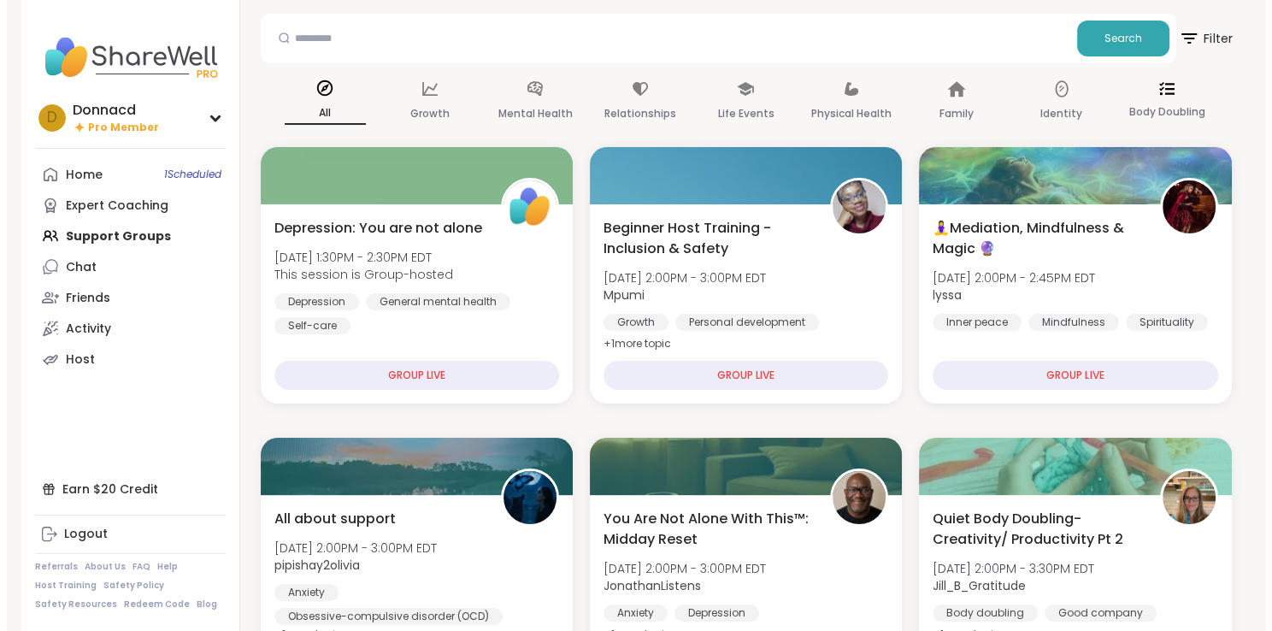
scroll to position [0, 0]
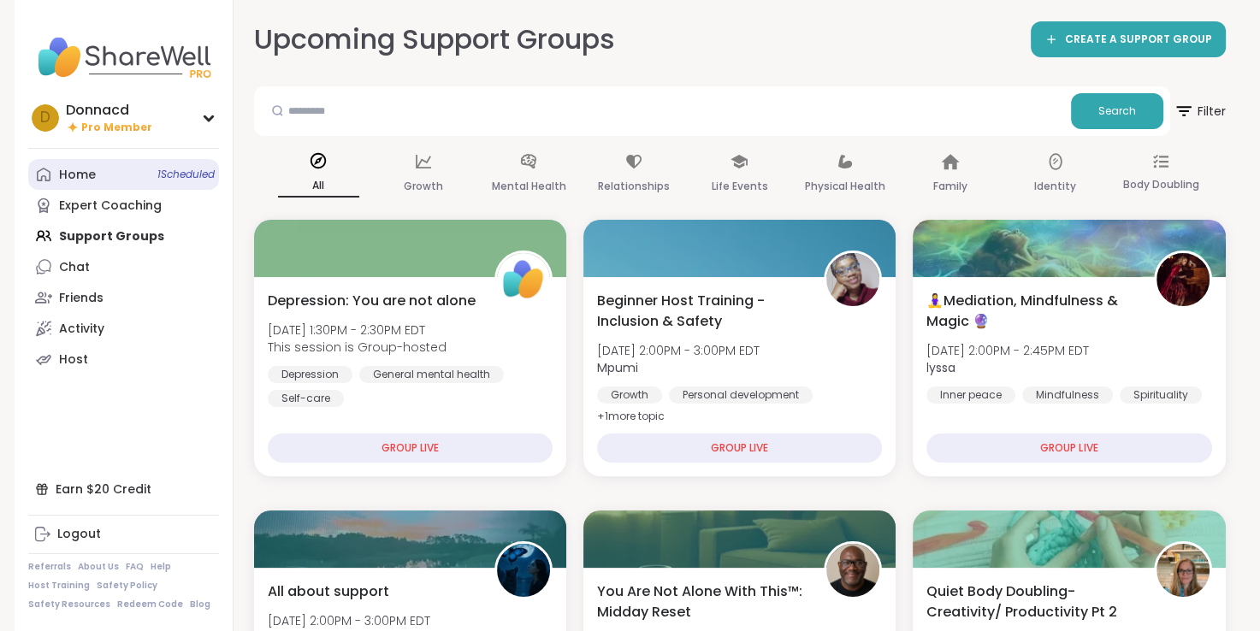
click at [166, 180] on span "1 Scheduled" at bounding box center [185, 175] width 57 height 14
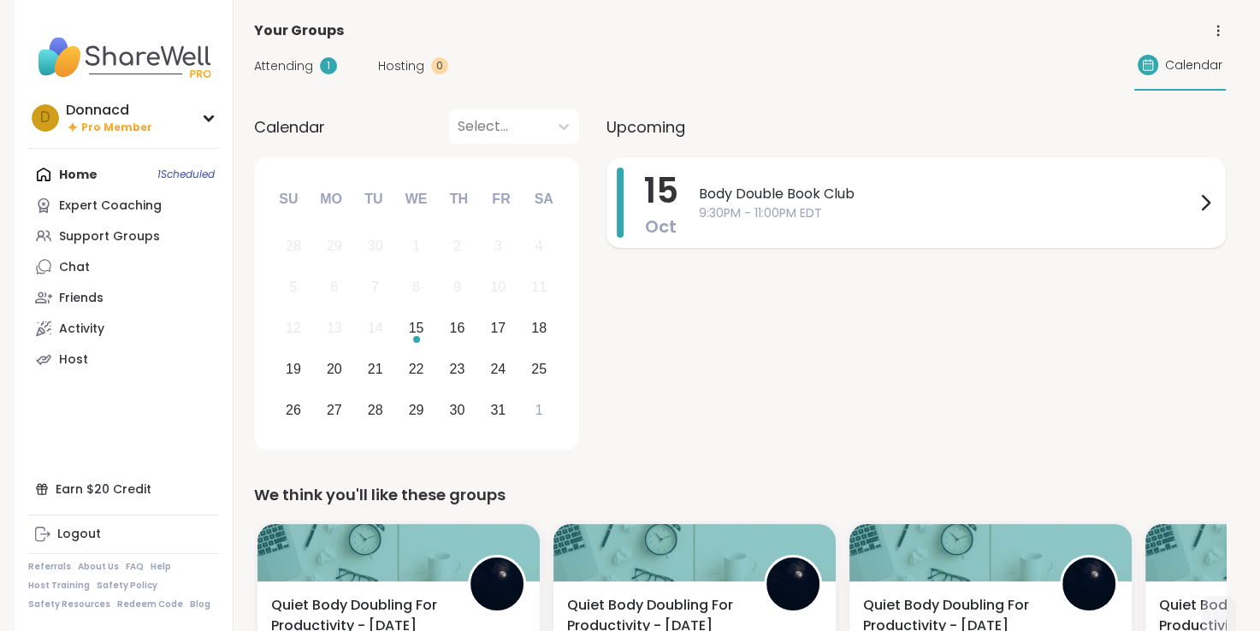
click at [831, 207] on span "9:30PM - 11:00PM EDT" at bounding box center [947, 213] width 496 height 18
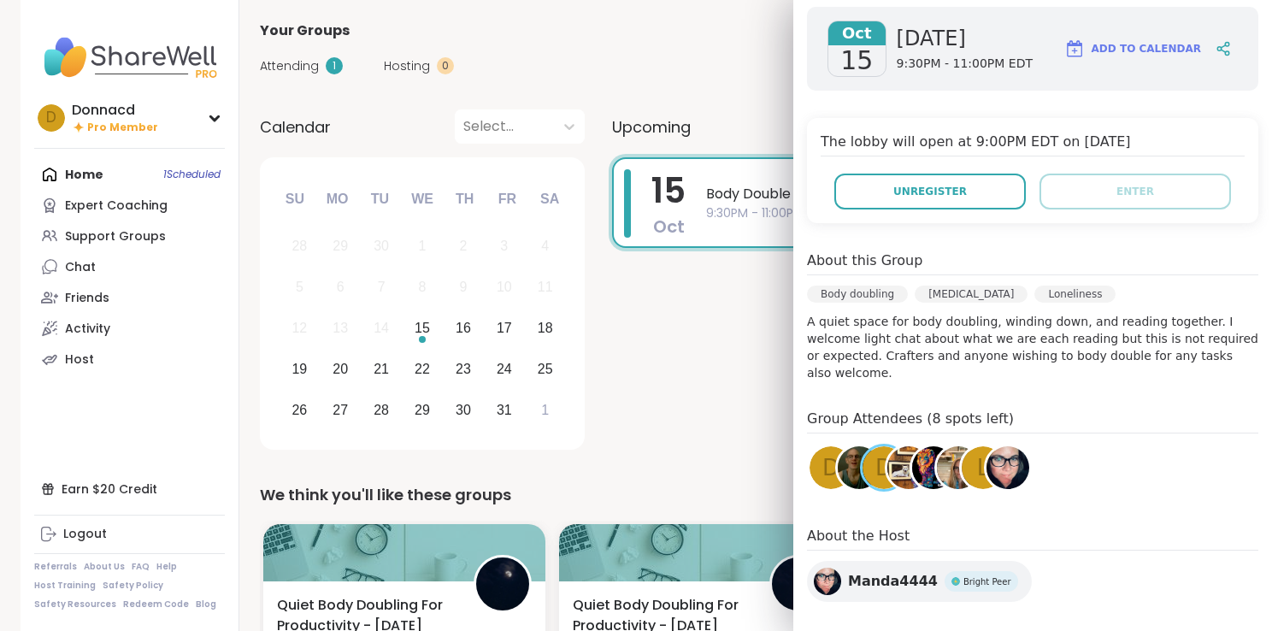
scroll to position [243, 0]
click at [689, 30] on div "Your Groups" at bounding box center [745, 31] width 971 height 21
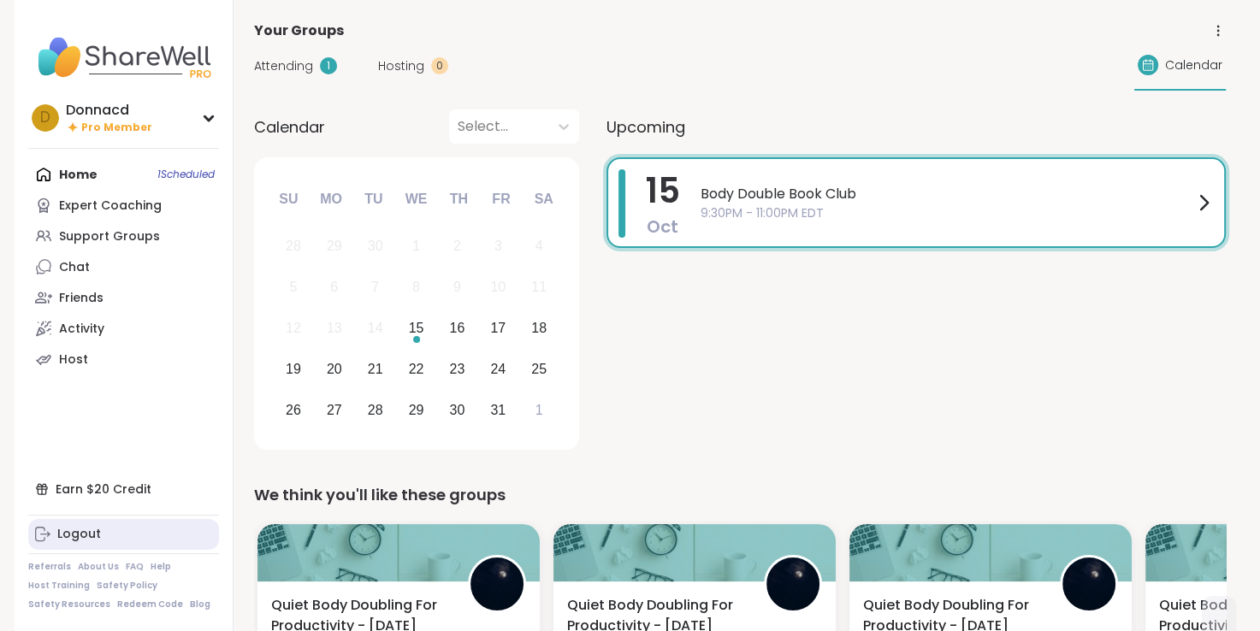
click at [79, 529] on div "Logout" at bounding box center [79, 534] width 44 height 17
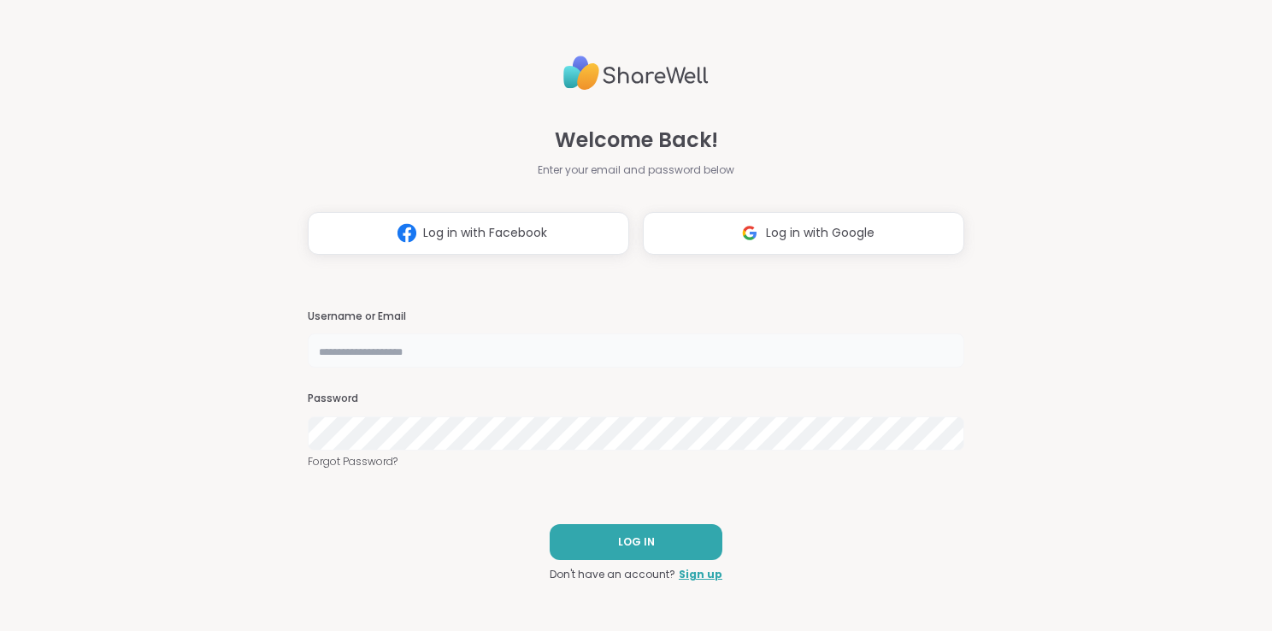
type input "**********"
